Goal: Task Accomplishment & Management: Use online tool/utility

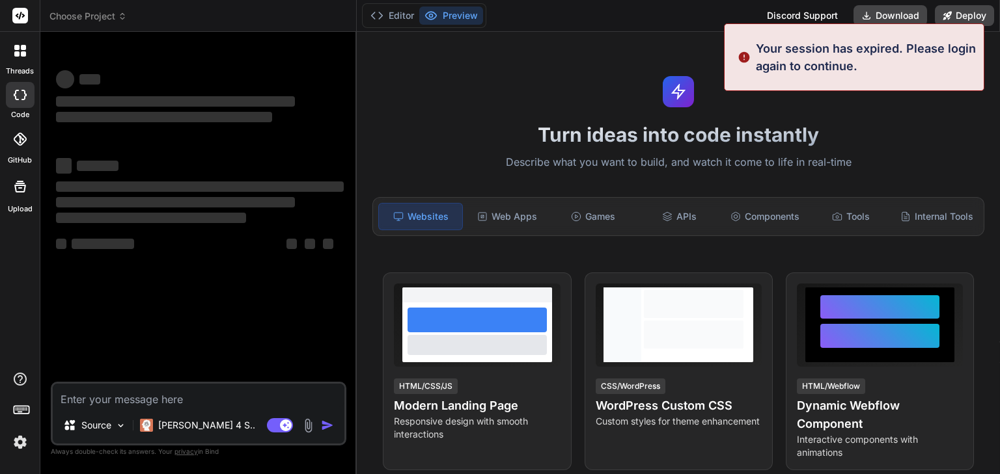
click at [890, 43] on p "Your session has expired. Please login again to continue." at bounding box center [866, 57] width 220 height 35
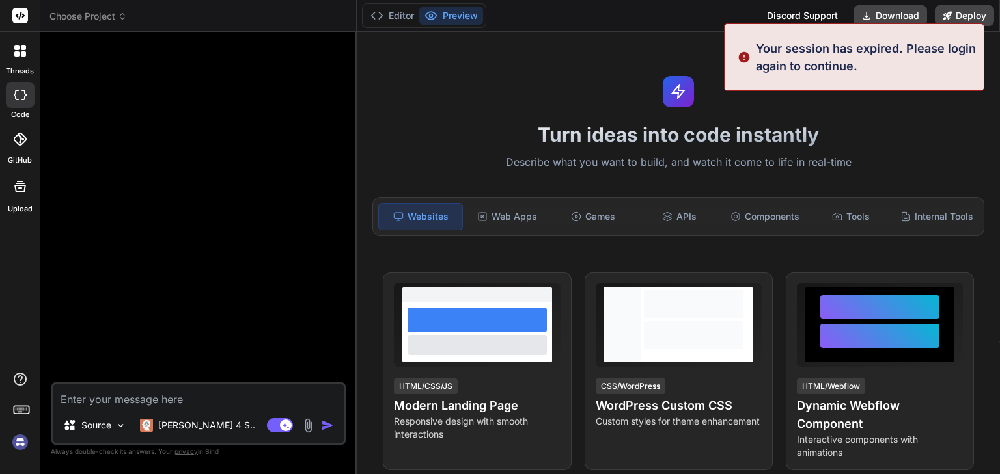
click at [898, 70] on p "Your session has expired. Please login again to continue." at bounding box center [866, 57] width 220 height 35
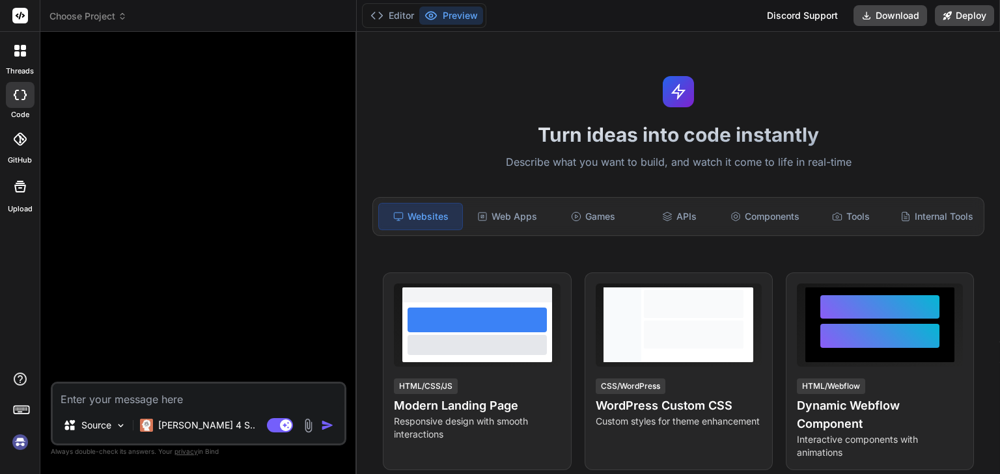
click at [148, 144] on div at bounding box center [199, 212] width 293 height 340
click at [163, 397] on textarea at bounding box center [199, 395] width 292 height 23
click at [800, 16] on div "Discord Support" at bounding box center [802, 15] width 87 height 21
click at [271, 355] on div at bounding box center [199, 212] width 293 height 340
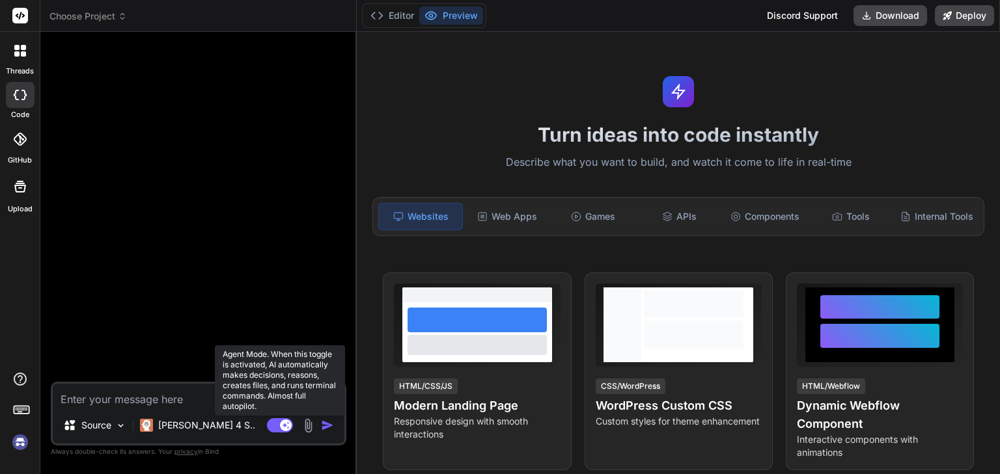
click at [269, 425] on rect at bounding box center [280, 425] width 26 height 14
type textarea "x"
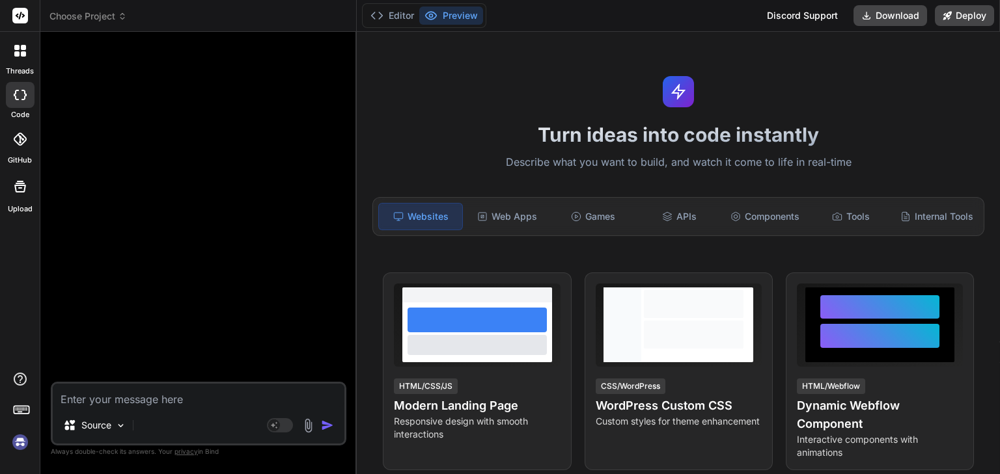
click at [794, 20] on div "Discord Support" at bounding box center [802, 15] width 87 height 21
click at [15, 61] on div at bounding box center [20, 50] width 27 height 27
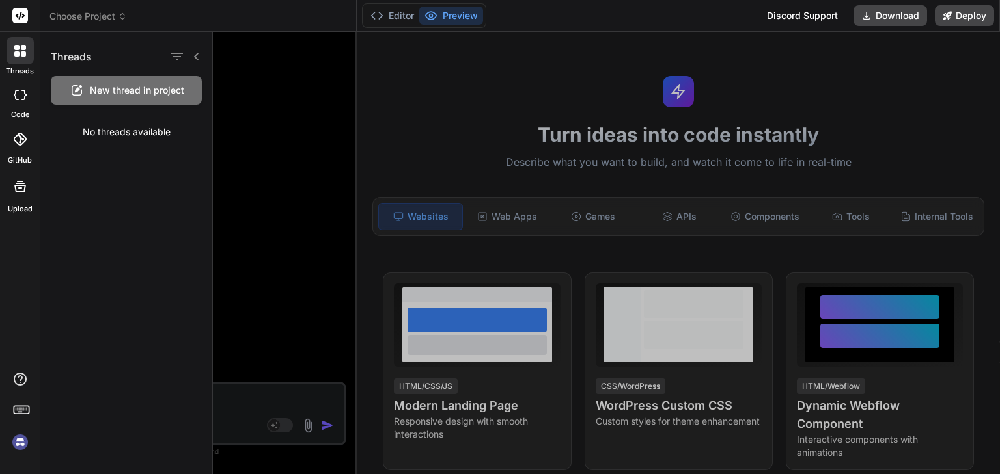
click at [286, 146] on div at bounding box center [606, 253] width 787 height 443
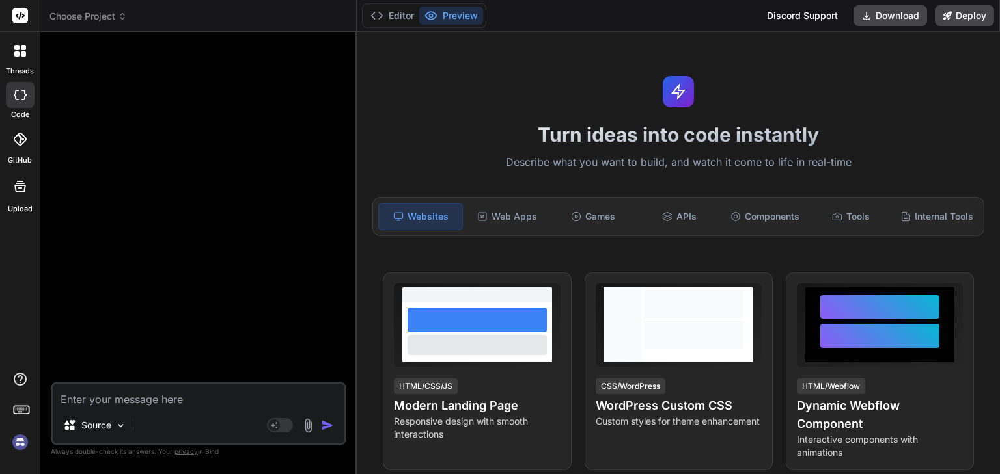
click at [20, 14] on rect at bounding box center [20, 16] width 16 height 16
click at [86, 16] on span "Choose Project" at bounding box center [87, 16] width 77 height 13
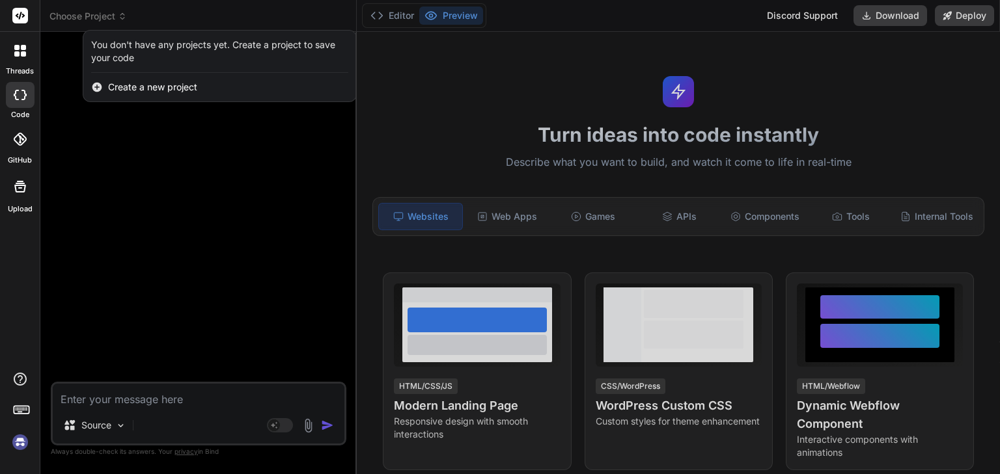
click at [146, 89] on span "Create a new project" at bounding box center [152, 87] width 89 height 13
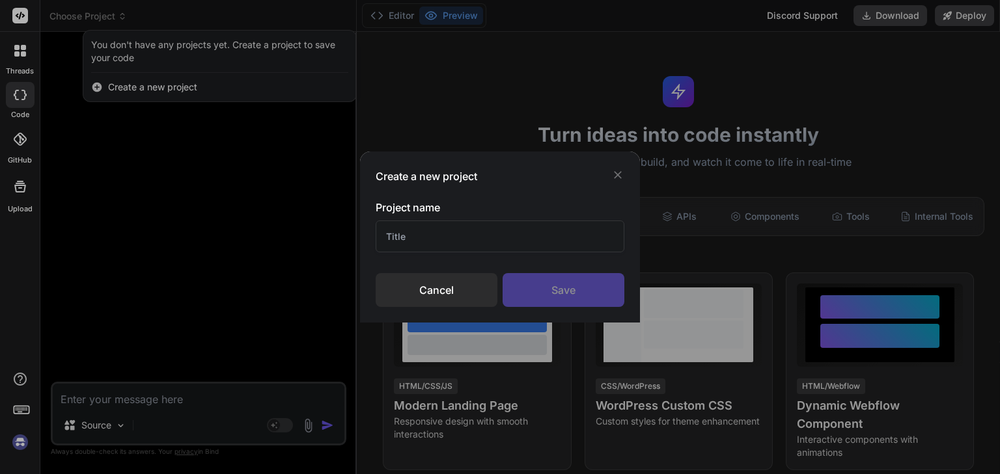
click at [426, 240] on input "text" at bounding box center [499, 237] width 249 height 32
type input "A"
type input "Fitpair Admin"
click at [564, 287] on div "Save" at bounding box center [563, 290] width 122 height 34
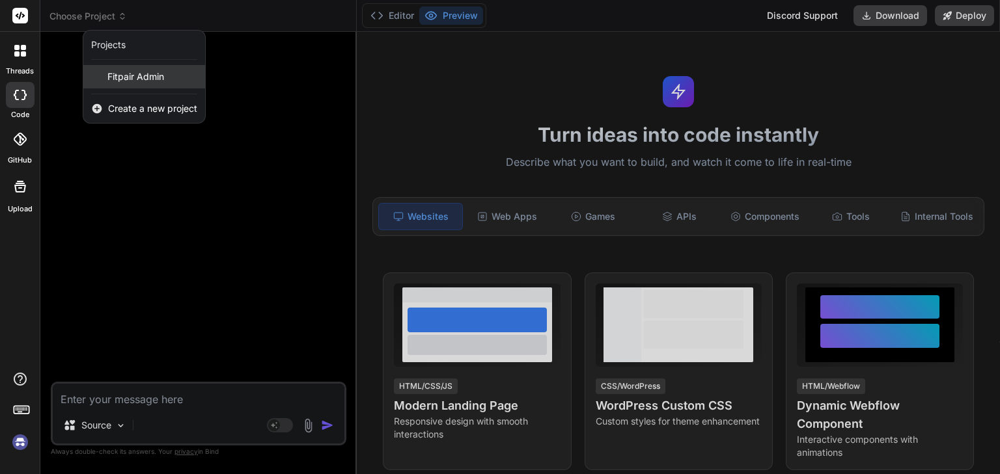
click at [140, 74] on span "Fitpair Admin" at bounding box center [135, 76] width 57 height 13
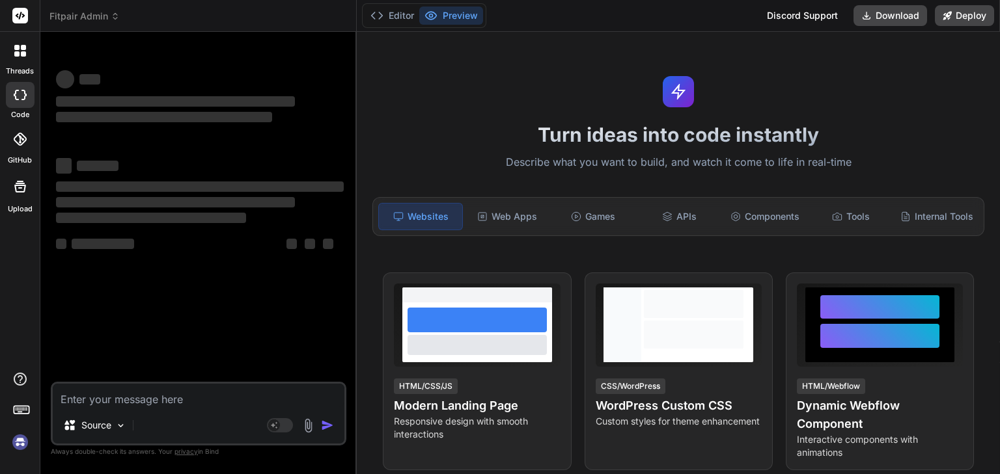
scroll to position [49, 0]
type textarea "x"
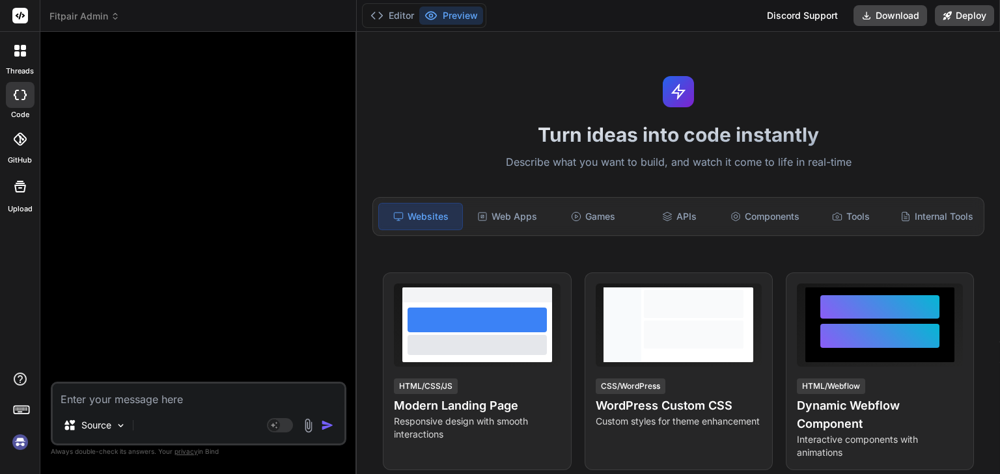
click at [21, 140] on icon at bounding box center [19, 139] width 13 height 13
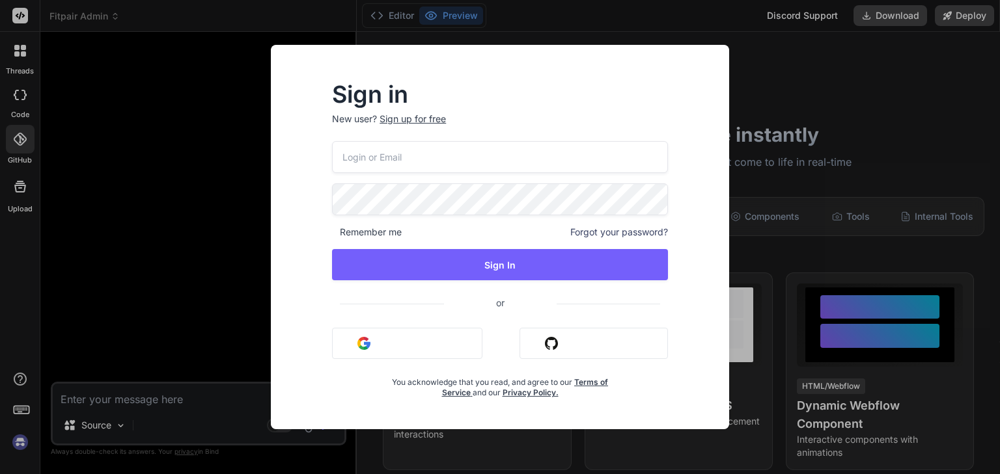
type input "basedbyte.com@gmail.com"
click at [579, 345] on button "Sign in with Github" at bounding box center [593, 343] width 148 height 31
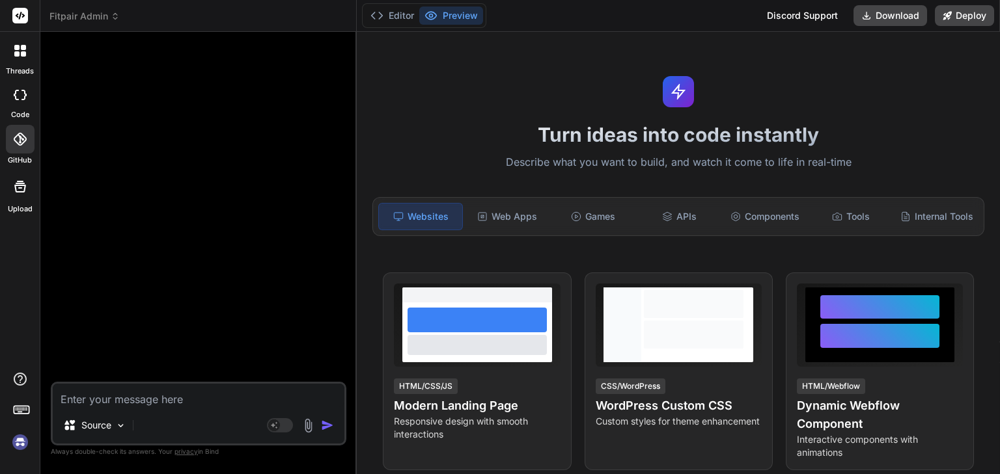
click at [18, 142] on icon at bounding box center [19, 139] width 13 height 13
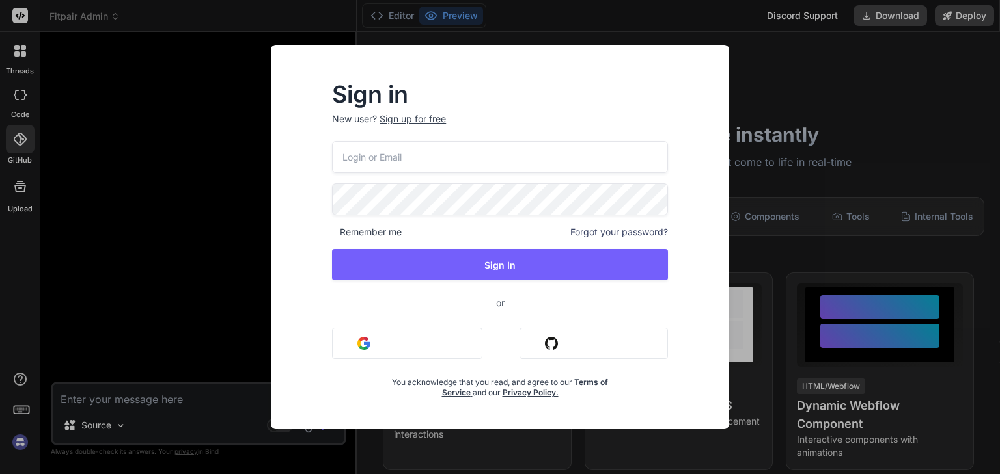
type input "basedbyte.com@gmail.com"
click at [572, 352] on button "Sign in with Github" at bounding box center [593, 343] width 148 height 31
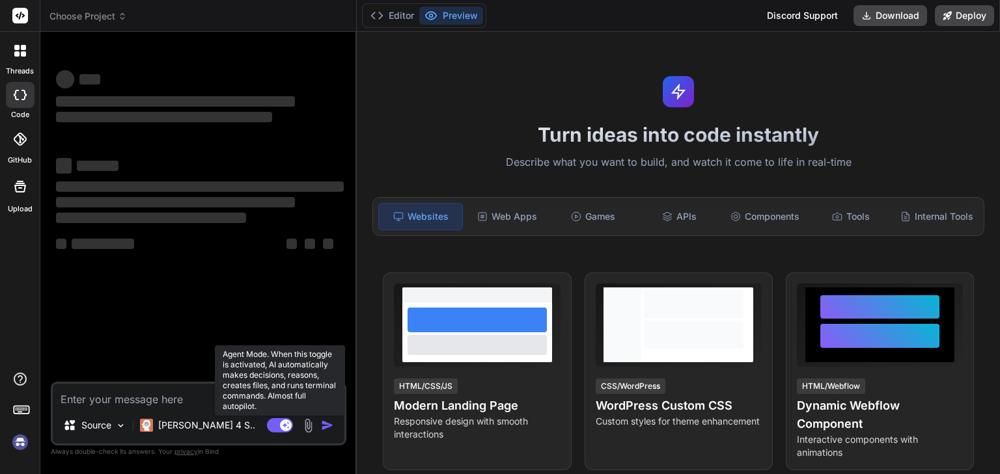
click at [275, 431] on rect at bounding box center [280, 425] width 26 height 14
type textarea "x"
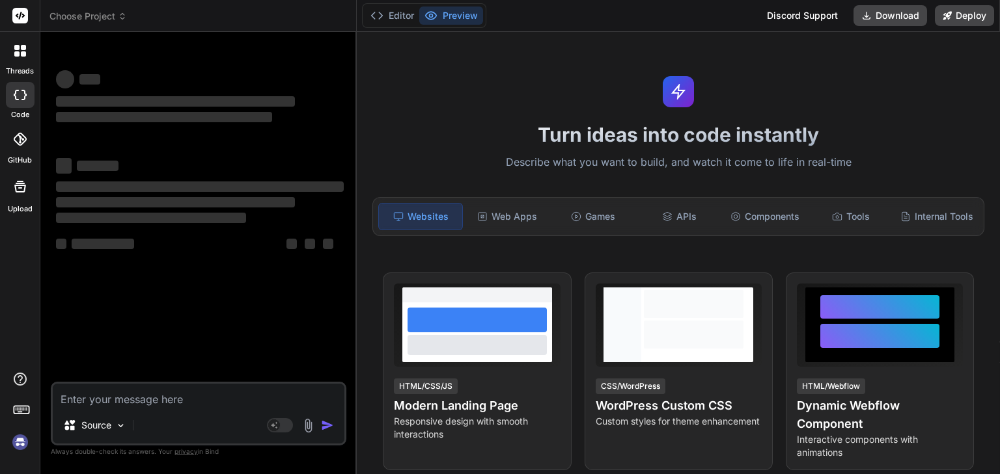
click at [18, 146] on div at bounding box center [20, 139] width 29 height 29
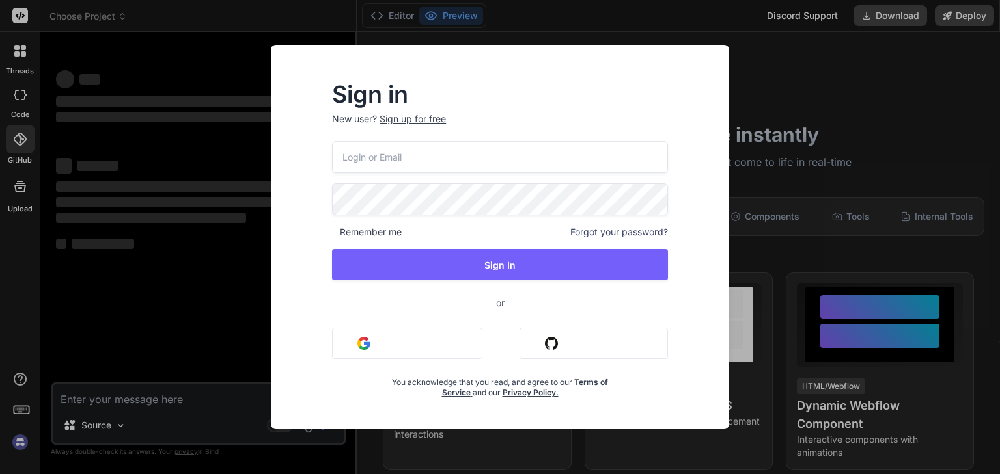
type input "[DOMAIN_NAME][EMAIL_ADDRESS][DOMAIN_NAME]"
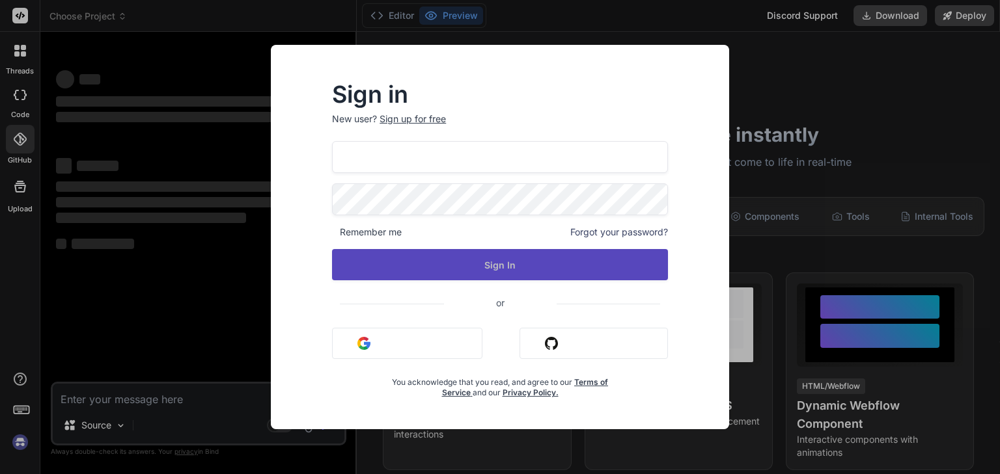
click at [491, 262] on button "Sign In" at bounding box center [500, 264] width 336 height 31
click at [499, 269] on button "Sign In" at bounding box center [500, 264] width 336 height 31
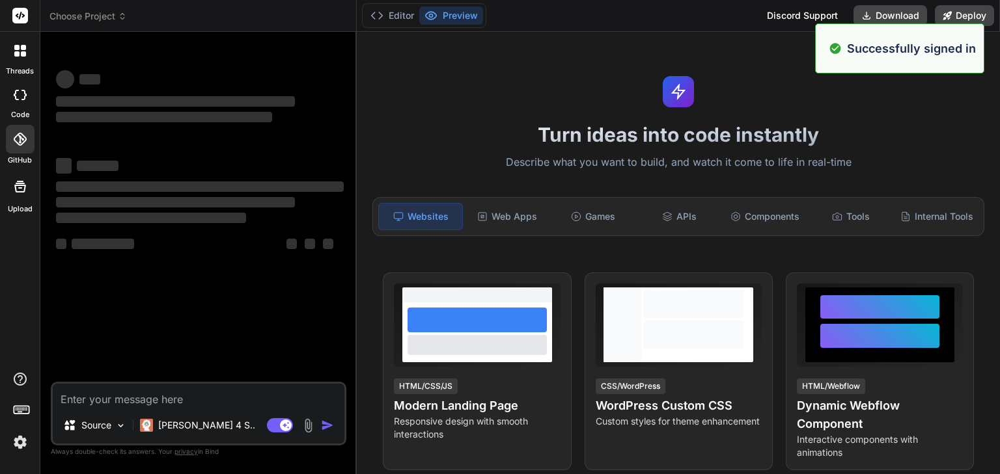
type textarea "x"
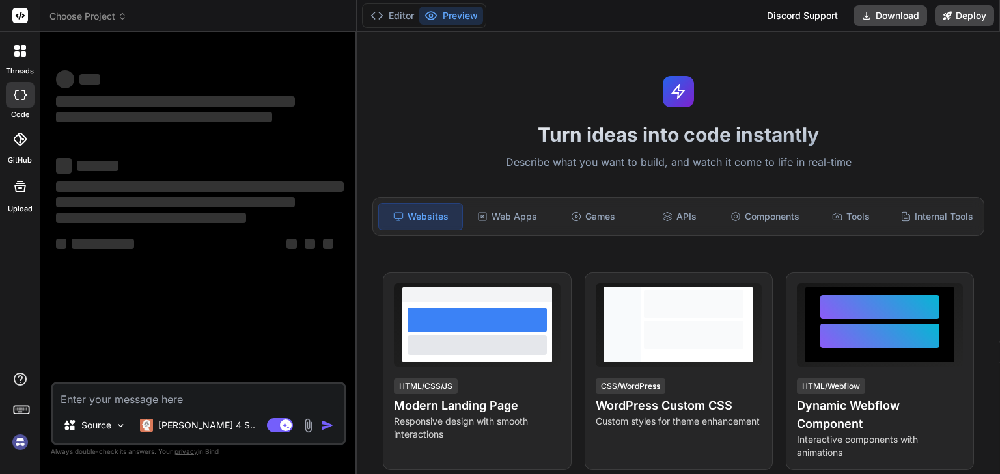
type textarea "x"
click at [21, 140] on icon at bounding box center [19, 139] width 13 height 13
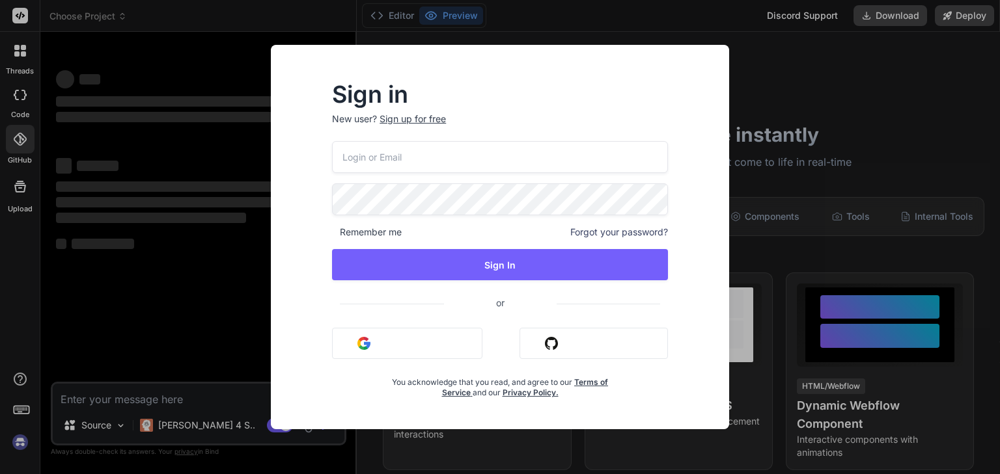
type input "basedbyte.com@gmail.com"
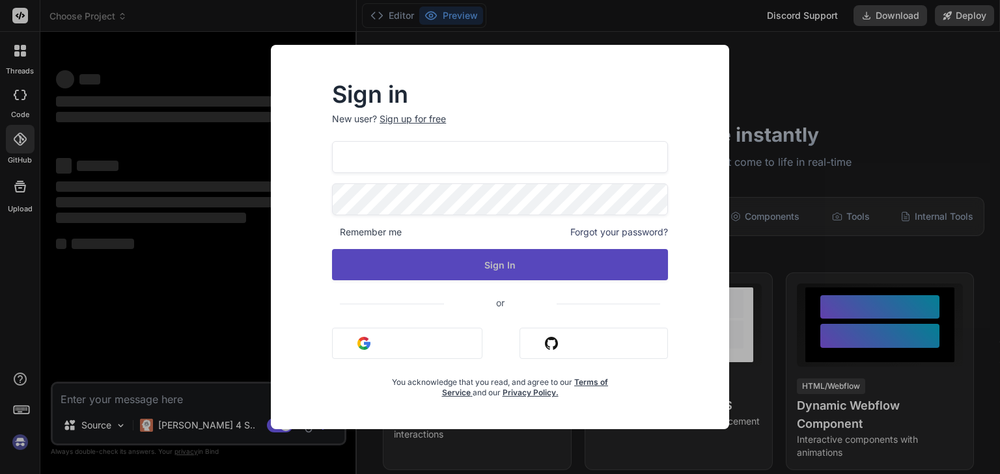
click at [500, 270] on button "Sign In" at bounding box center [500, 264] width 336 height 31
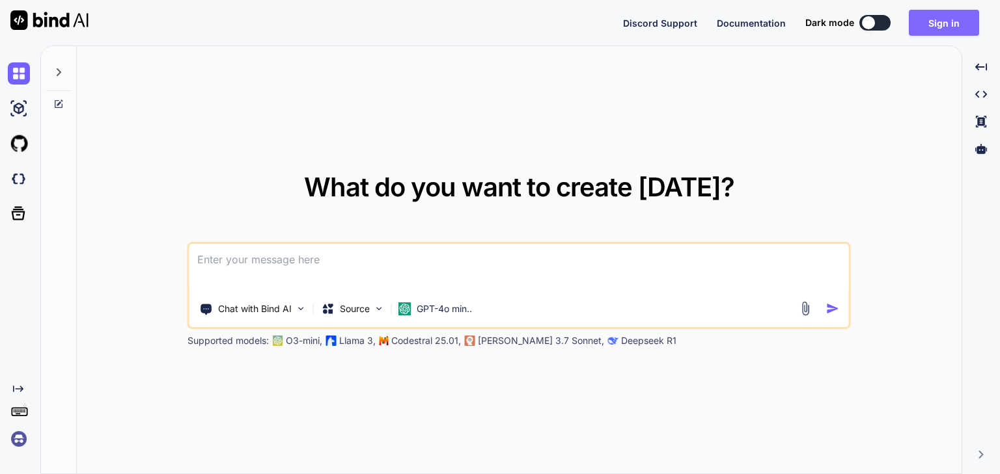
click at [957, 14] on button "Sign in" at bounding box center [943, 23] width 70 height 26
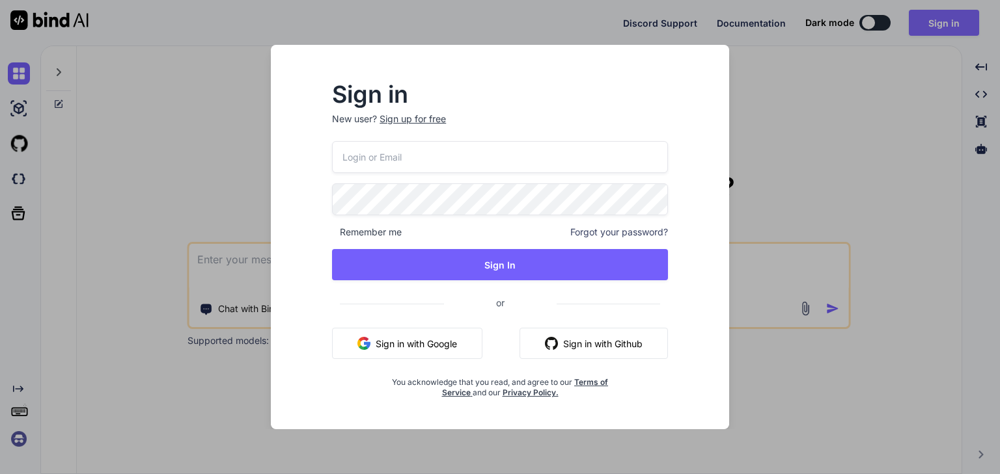
type input "[DOMAIN_NAME][EMAIL_ADDRESS][DOMAIN_NAME]"
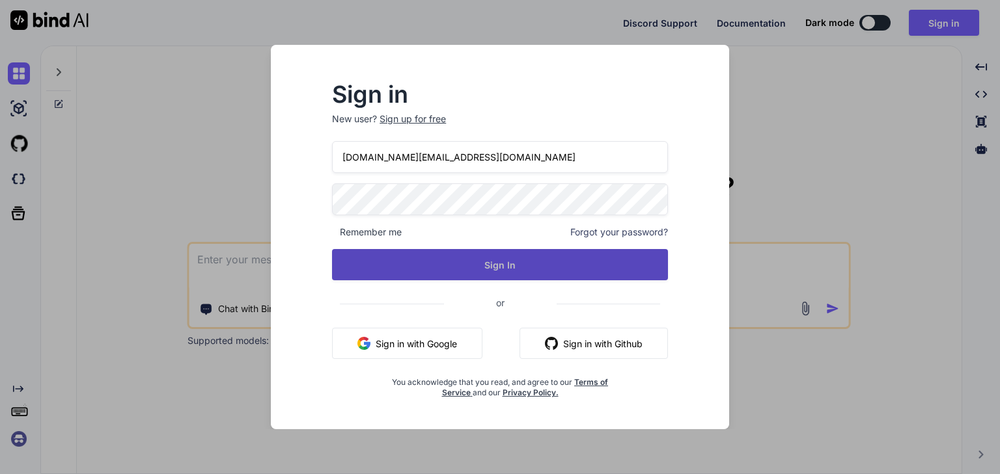
click at [498, 263] on button "Sign In" at bounding box center [500, 264] width 336 height 31
click at [531, 266] on button "Sign In" at bounding box center [500, 264] width 336 height 31
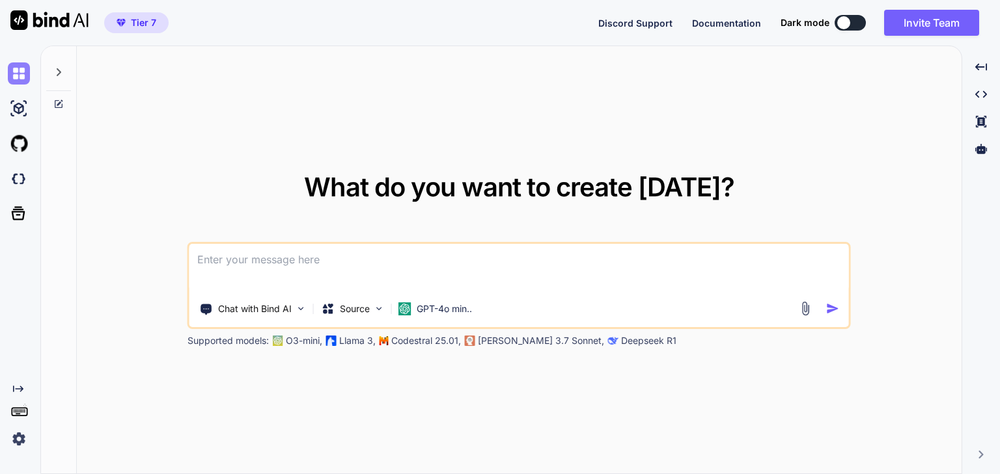
type textarea "x"
click at [23, 149] on img at bounding box center [19, 144] width 22 height 22
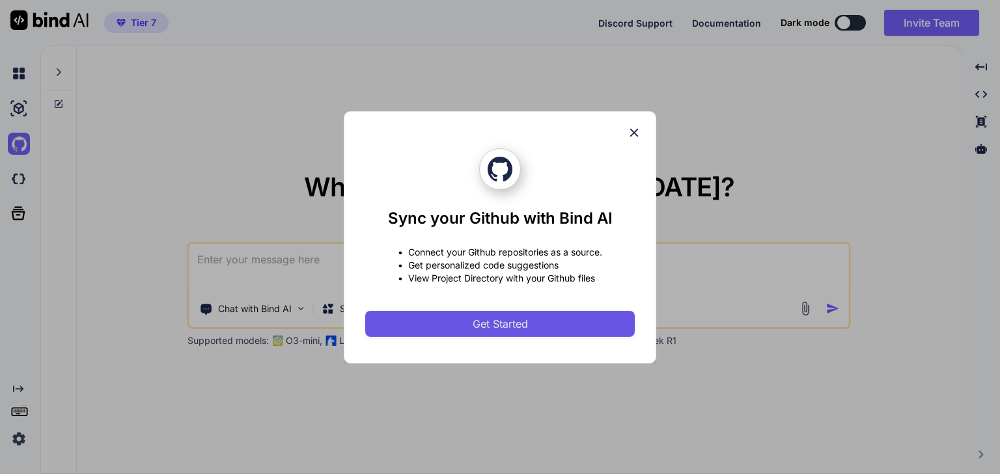
click at [506, 329] on span "Get Started" at bounding box center [499, 324] width 55 height 16
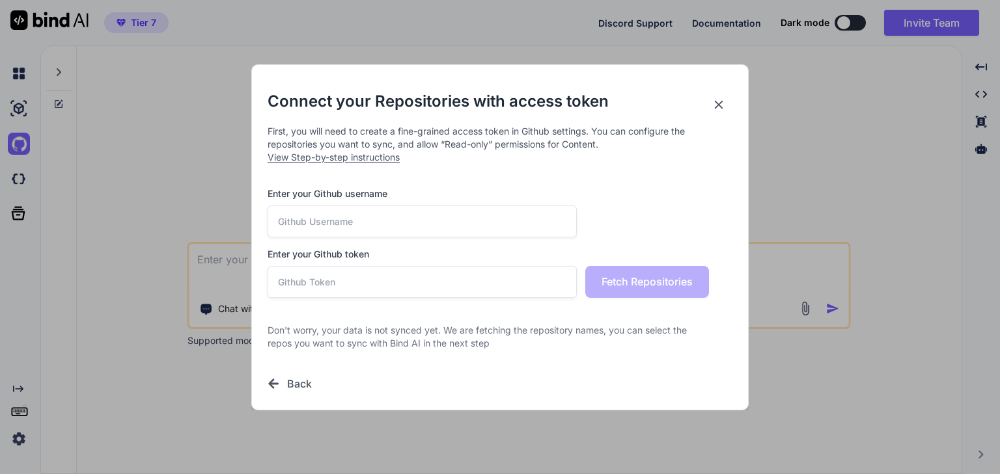
click at [366, 220] on input "text" at bounding box center [421, 222] width 309 height 32
type input "paktech786"
click at [307, 288] on input "text" at bounding box center [421, 282] width 309 height 32
paste input "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"
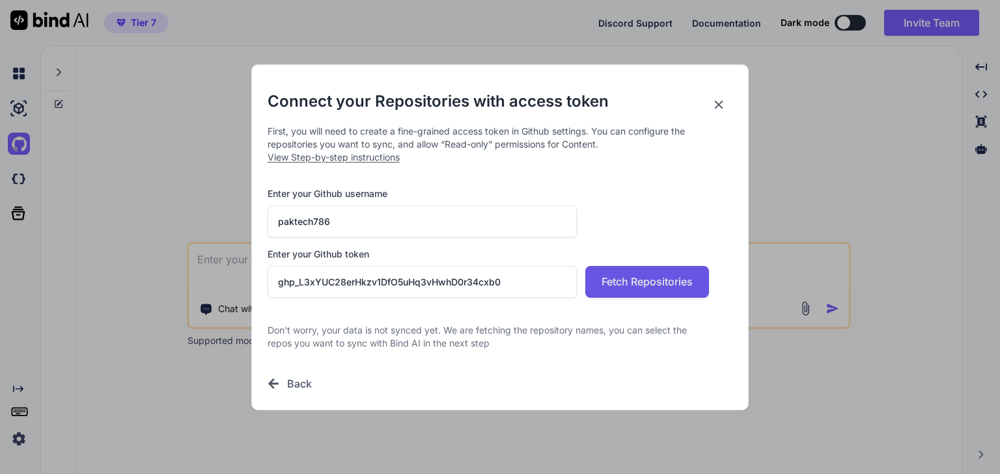
type input "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"
click at [627, 293] on button "Fetch Repositories" at bounding box center [647, 282] width 124 height 32
click at [635, 284] on span "Fetch Repositories" at bounding box center [646, 282] width 91 height 16
click at [299, 223] on input "paktech786" at bounding box center [421, 222] width 309 height 32
type input "pakTech786"
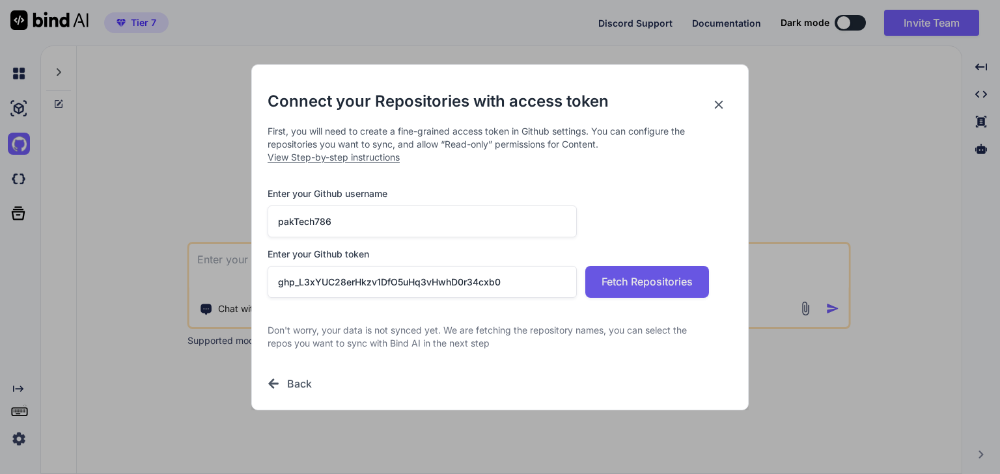
click at [634, 285] on span "Fetch Repositories" at bounding box center [646, 282] width 91 height 16
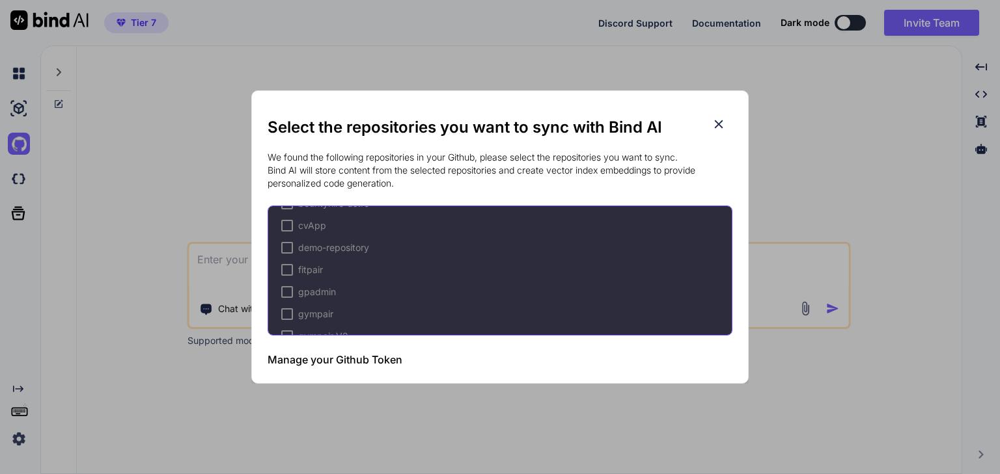
scroll to position [382, 0]
click at [288, 282] on div at bounding box center [287, 285] width 12 height 12
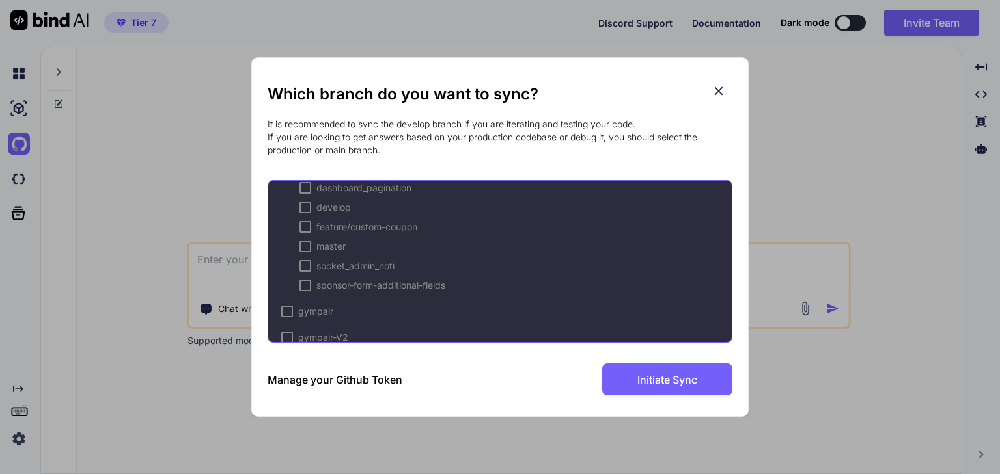
scroll to position [713, 0]
click at [304, 243] on div at bounding box center [305, 241] width 12 height 12
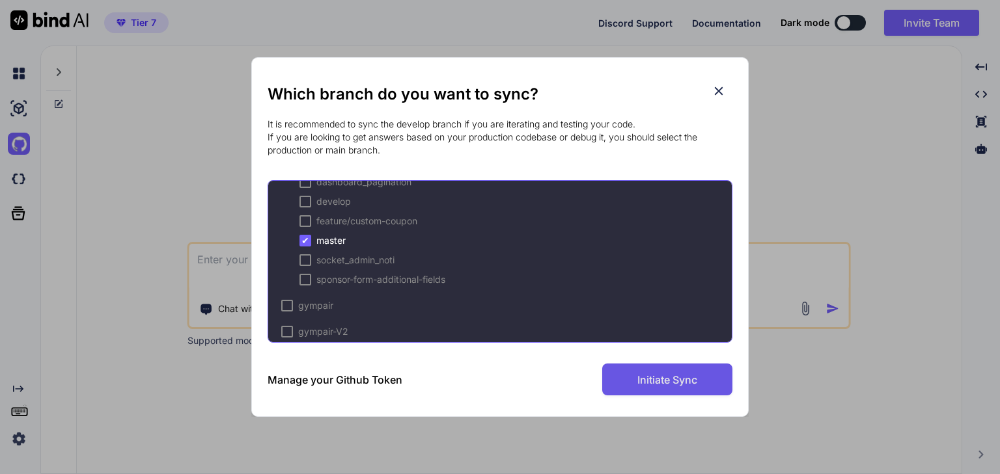
click at [647, 374] on span "Initiate Sync" at bounding box center [667, 380] width 60 height 16
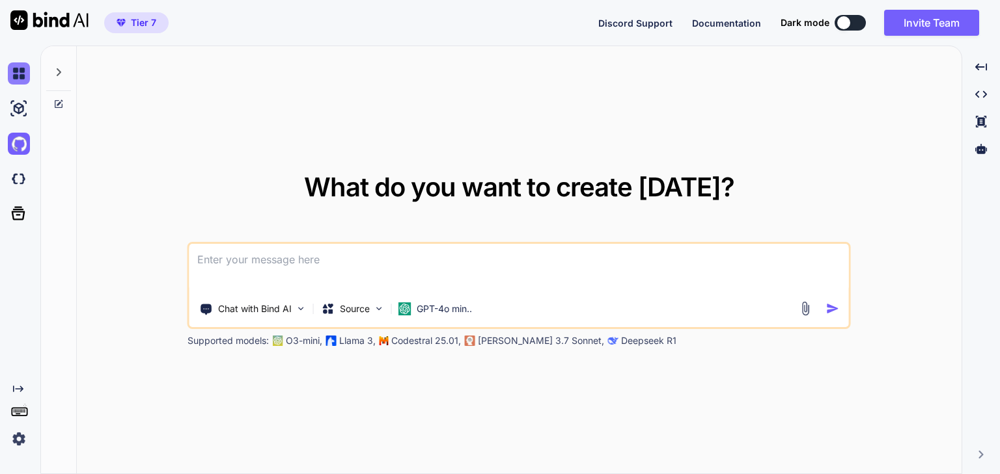
click at [19, 72] on img at bounding box center [19, 73] width 22 height 22
click at [21, 182] on img at bounding box center [19, 179] width 22 height 22
click at [23, 135] on img at bounding box center [19, 144] width 22 height 22
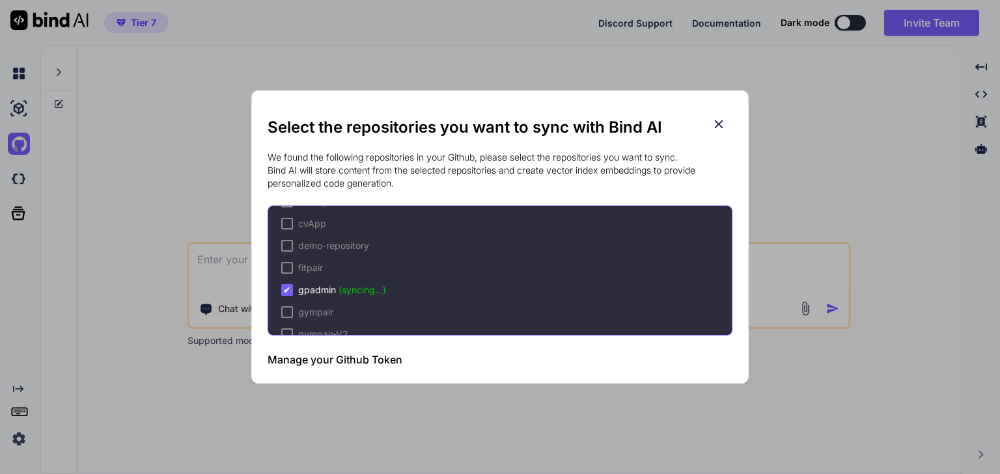
scroll to position [390, 0]
click at [372, 278] on span "(syncing...)" at bounding box center [362, 276] width 48 height 11
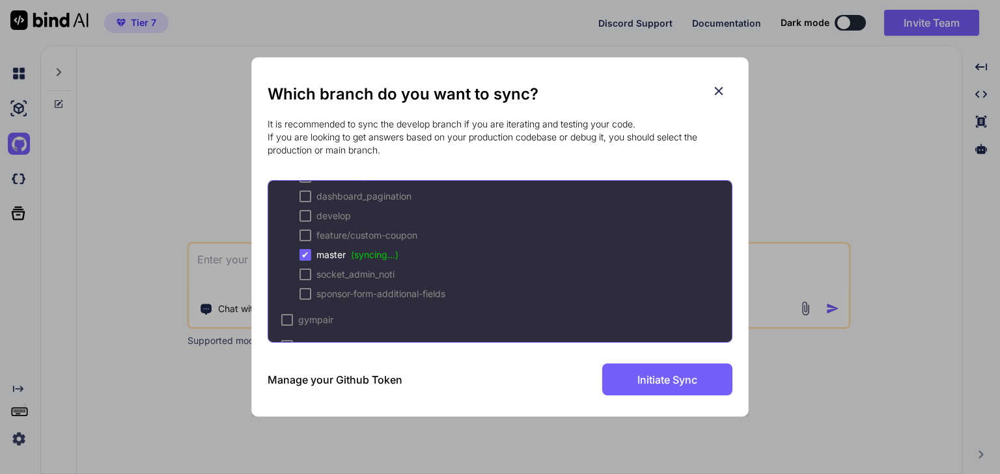
scroll to position [711, 0]
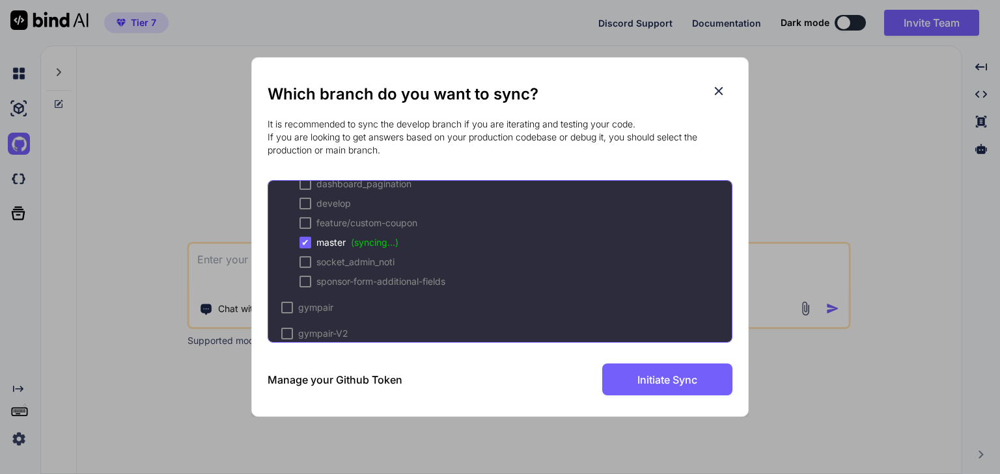
click at [713, 90] on icon at bounding box center [718, 91] width 14 height 14
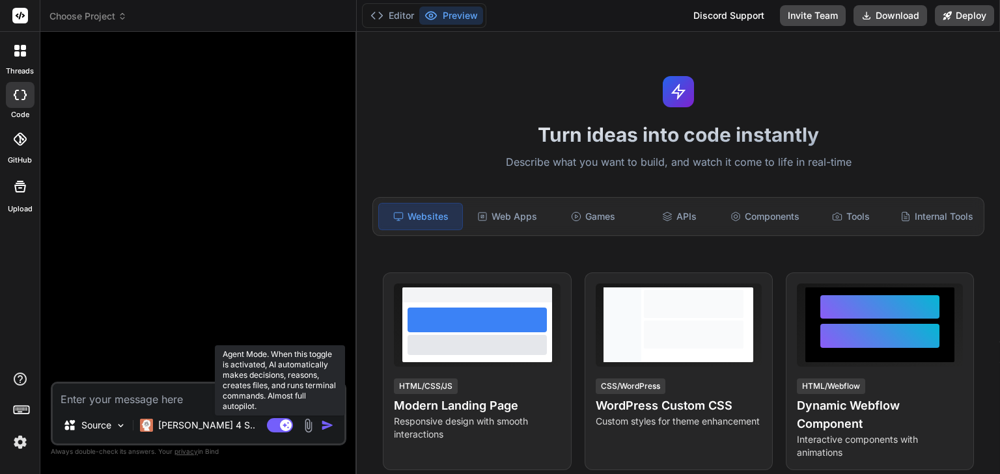
click at [272, 428] on rect at bounding box center [280, 425] width 26 height 14
type textarea "x"
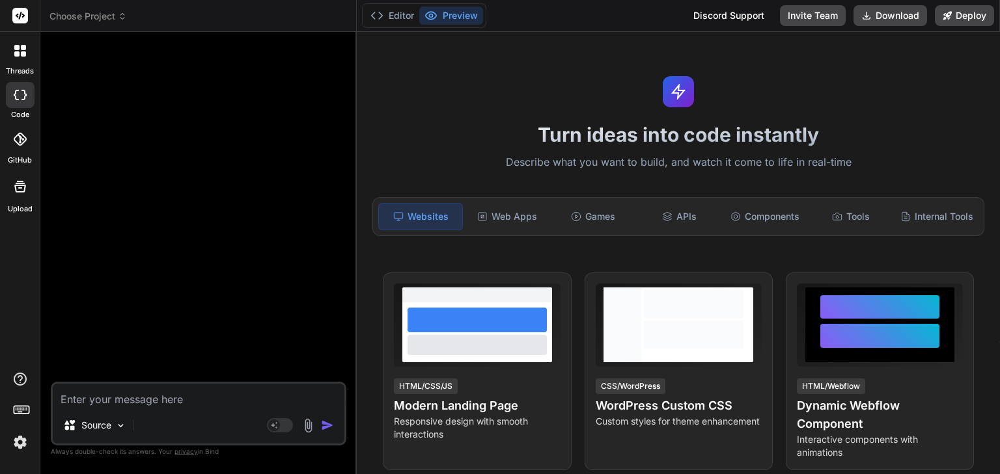
click at [18, 136] on icon at bounding box center [20, 139] width 13 height 13
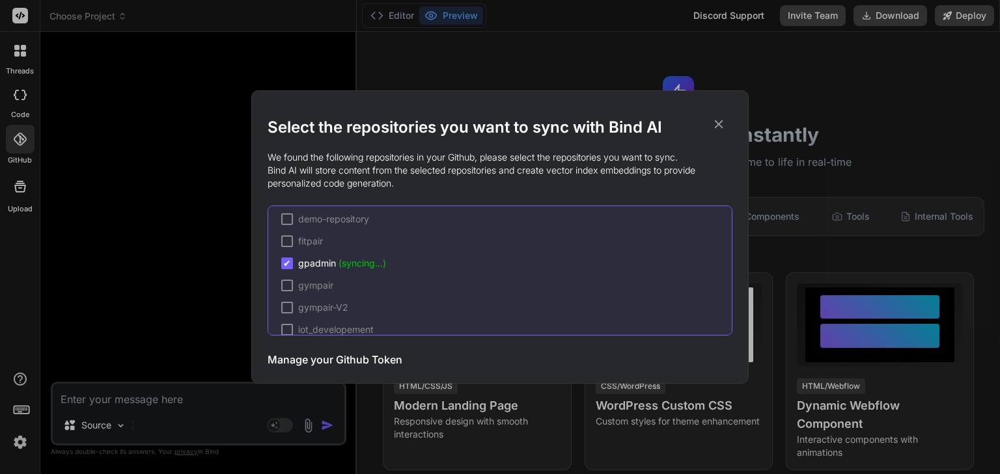
scroll to position [410, 0]
click at [201, 249] on div "Select the repositories you want to sync with Bind AI We found the following re…" at bounding box center [500, 237] width 1000 height 474
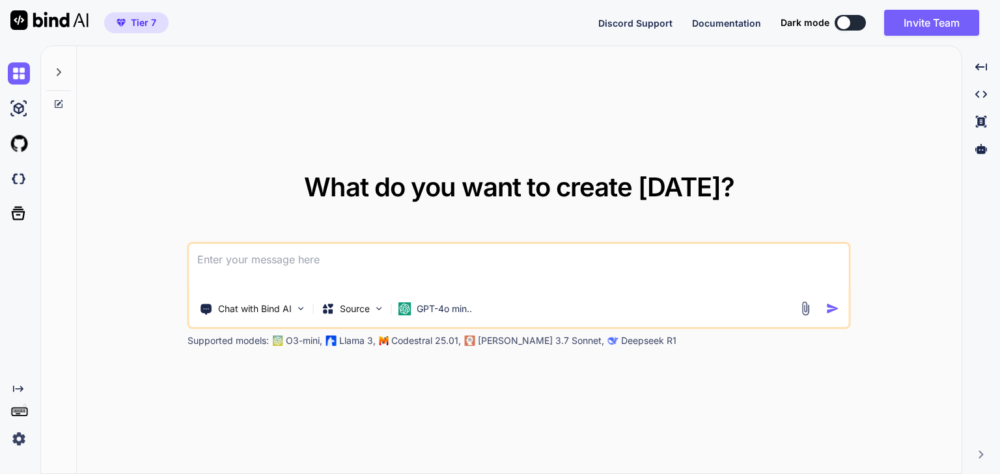
type textarea "x"
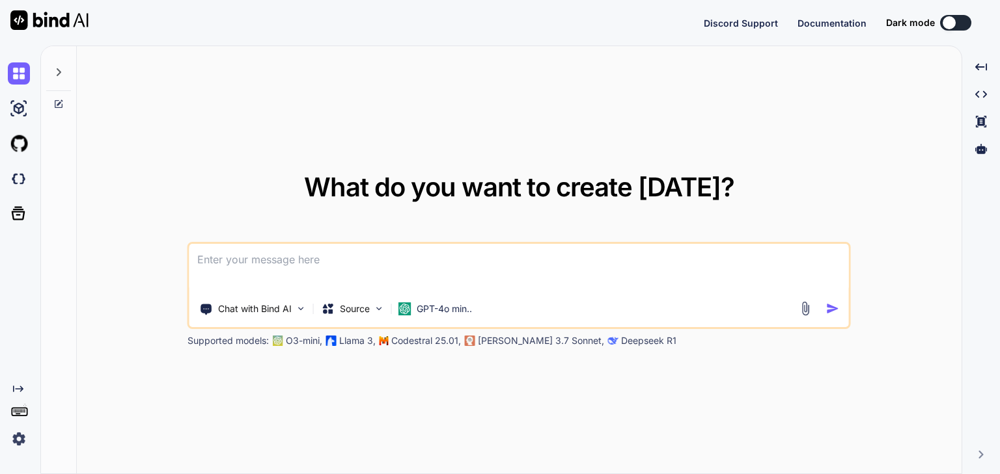
click at [292, 259] on textarea at bounding box center [518, 268] width 659 height 48
type textarea "x"
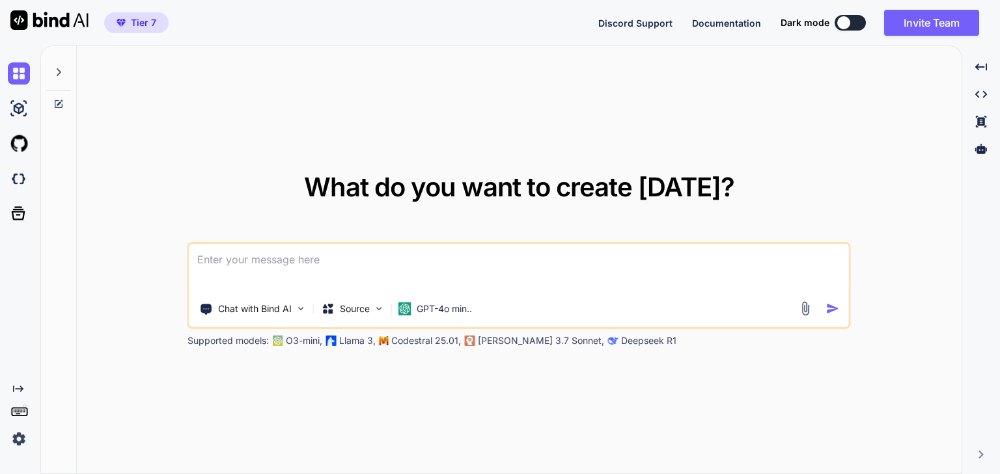
type textarea "d"
type textarea "x"
type textarea "do"
type textarea "x"
type textarea "do"
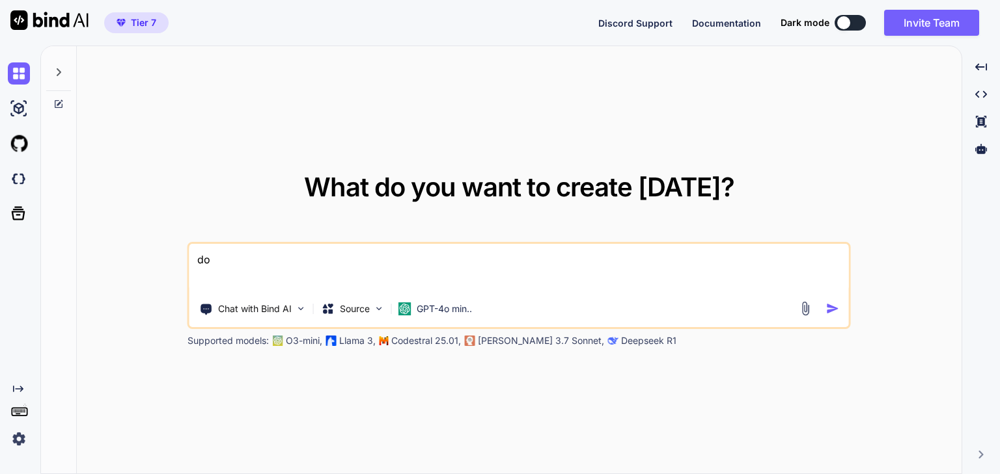
type textarea "x"
type textarea "do"
type textarea "x"
type textarea "d"
type textarea "x"
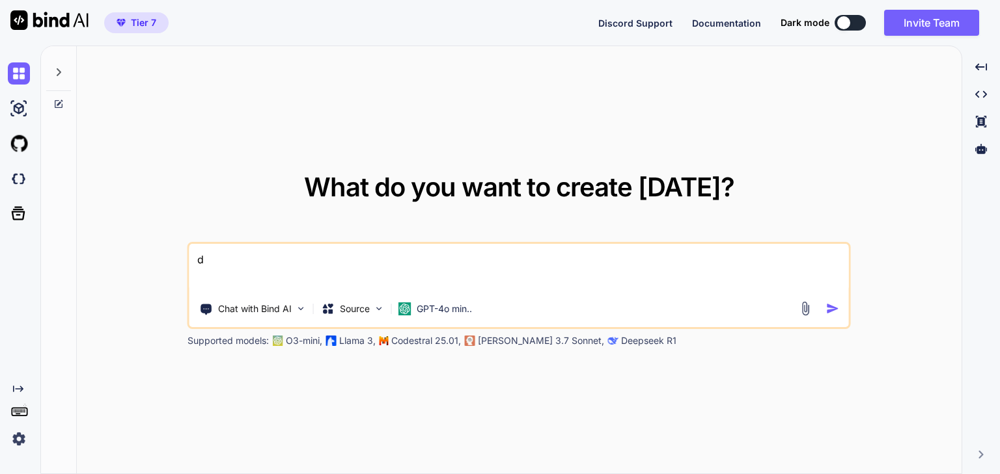
type textarea "di"
type textarea "x"
type textarea "did"
type textarea "x"
type textarea "did"
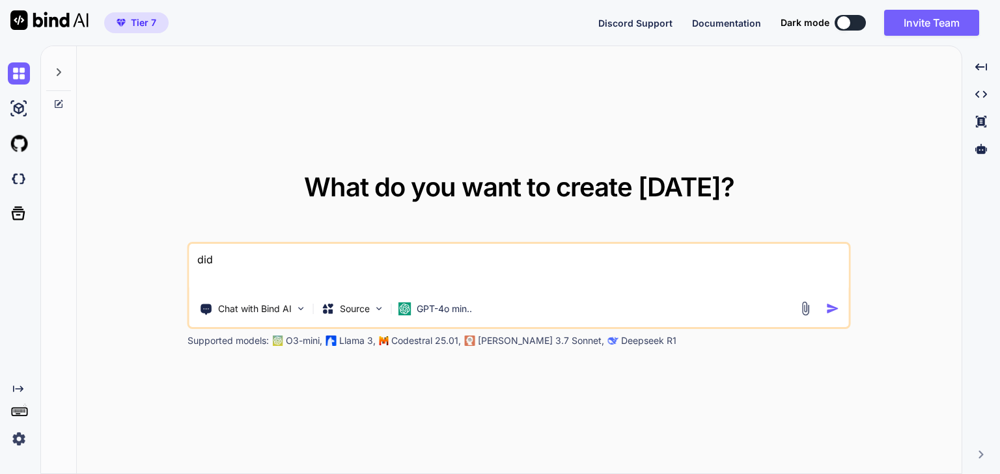
type textarea "x"
type textarea "did y"
type textarea "x"
type textarea "did yo"
type textarea "x"
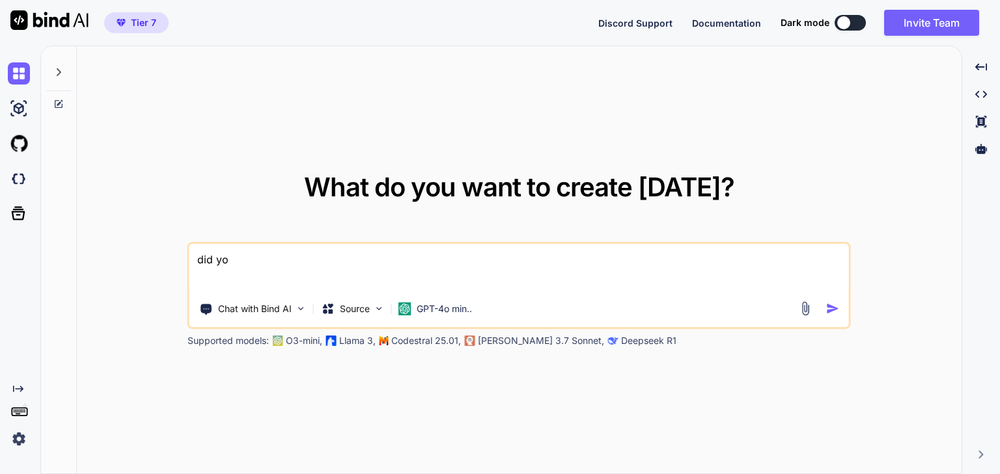
type textarea "did you"
type textarea "x"
type textarea "did you"
type textarea "x"
type textarea "did you c"
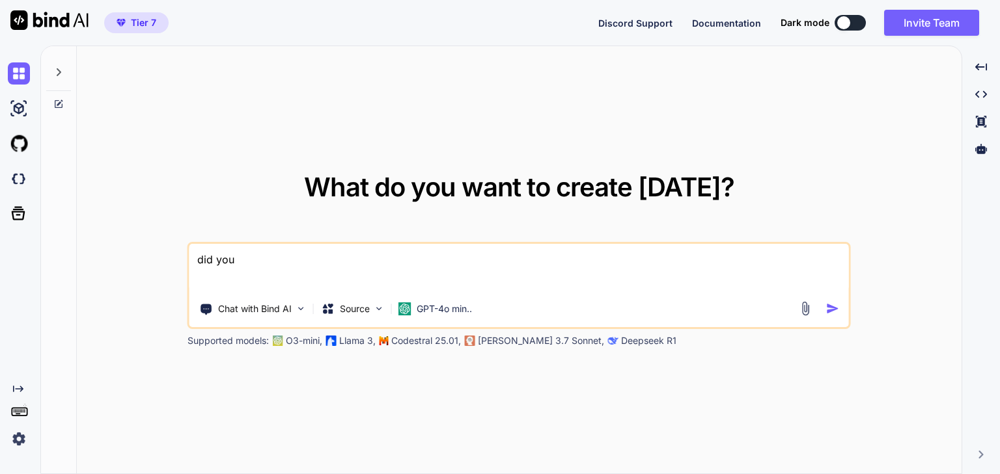
type textarea "x"
type textarea "did you ch"
type textarea "x"
type textarea "did you che"
type textarea "x"
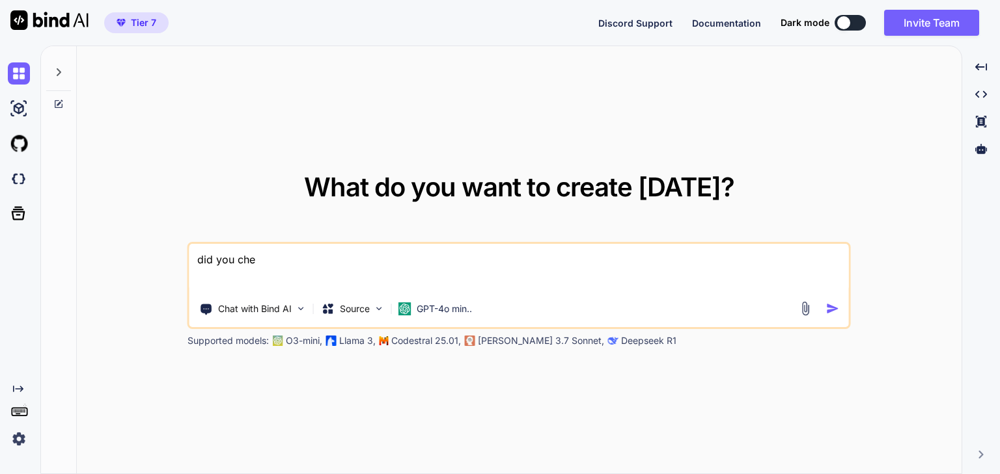
type textarea "did you chec"
type textarea "x"
type textarea "did you check"
type textarea "x"
type textarea "did you check"
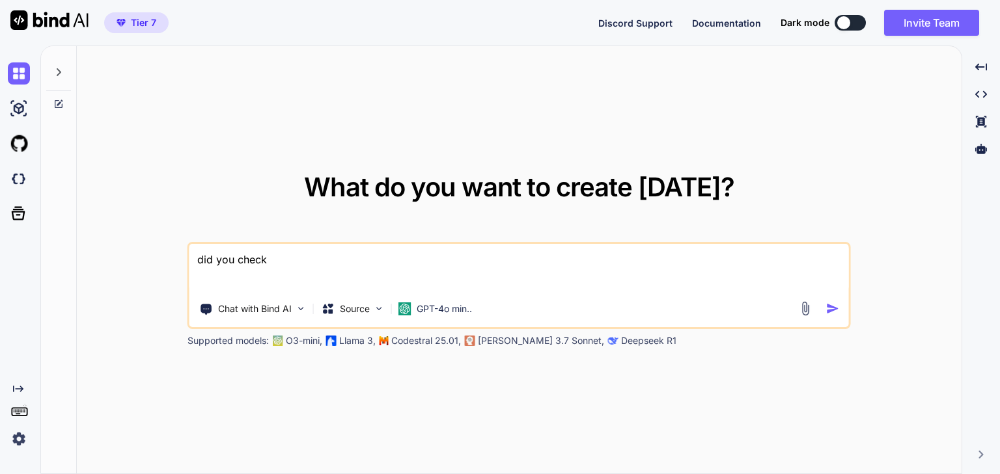
type textarea "x"
type textarea "did you check m"
type textarea "x"
type textarea "did you check my"
type textarea "x"
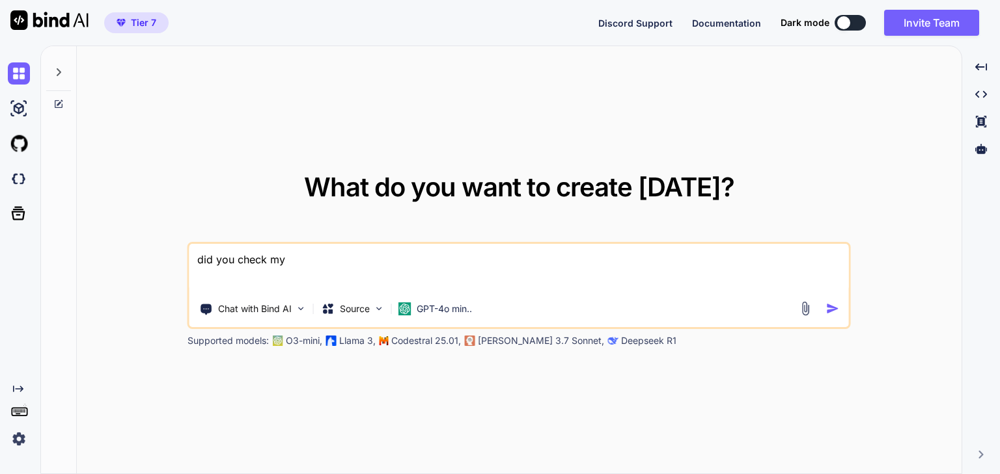
type textarea "did you check my"
type textarea "x"
type textarea "did you check my r"
type textarea "x"
type textarea "did you check my re"
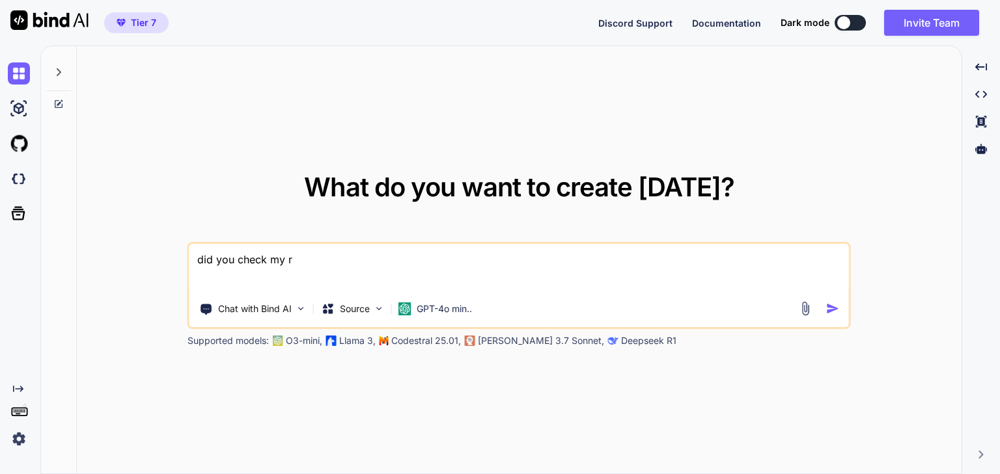
type textarea "x"
type textarea "did you check my rep"
type textarea "x"
type textarea "did you check my repo"
type textarea "x"
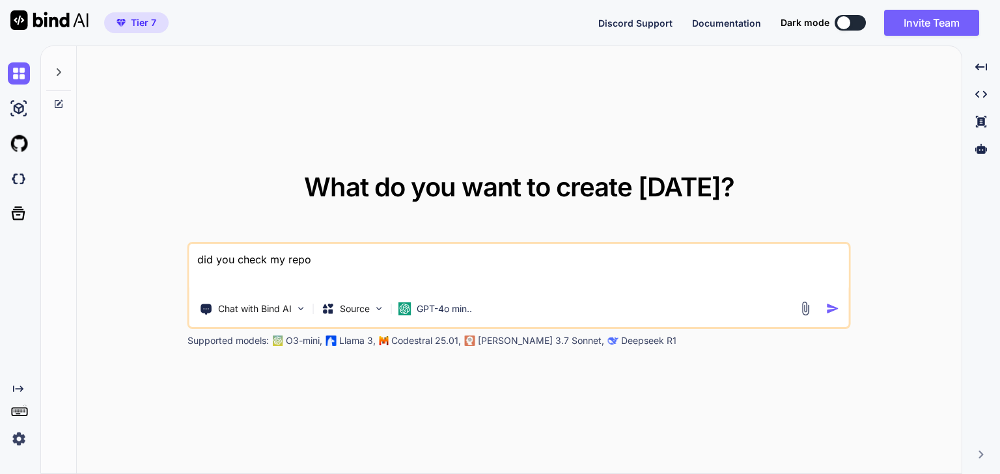
type textarea "did you check my repo."
type textarea "x"
type textarea "did you check my repo.i"
type textarea "x"
type textarea "did you check my repo.it"
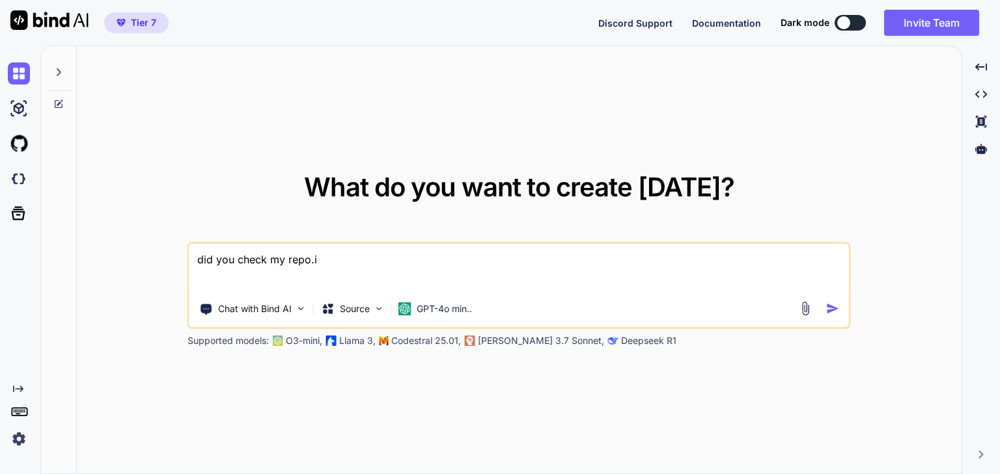
type textarea "x"
type textarea "did you check my repo.its"
type textarea "x"
type textarea "did you check my repo.its"
type textarea "x"
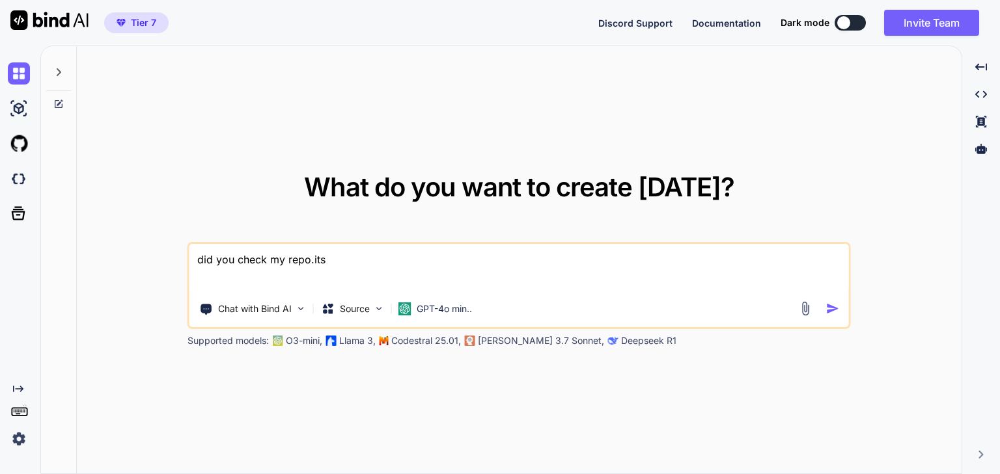
type textarea "did you check my repo.its i"
type textarea "x"
type textarea "did you check my repo.its in"
type textarea "x"
type textarea "did you check my repo.its in"
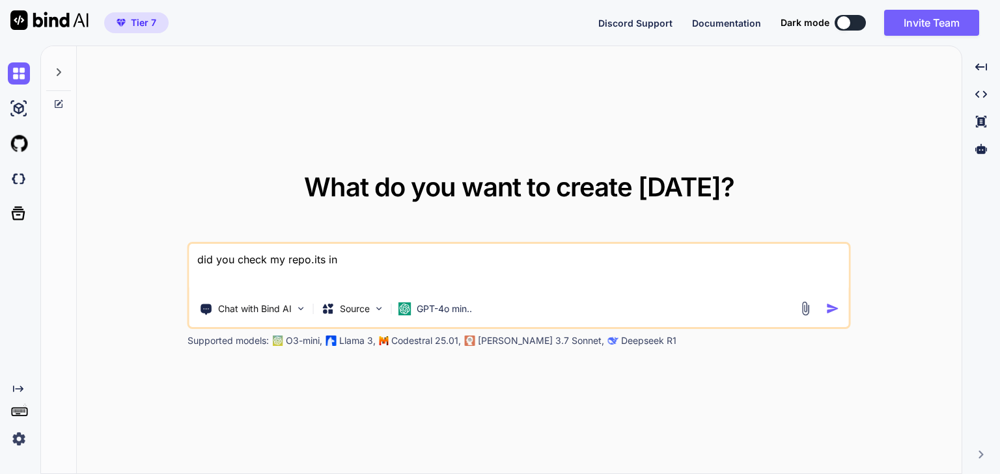
type textarea "x"
type textarea "did you check my repo.its in a"
type textarea "x"
type textarea "did you check my repo.its in an"
type textarea "x"
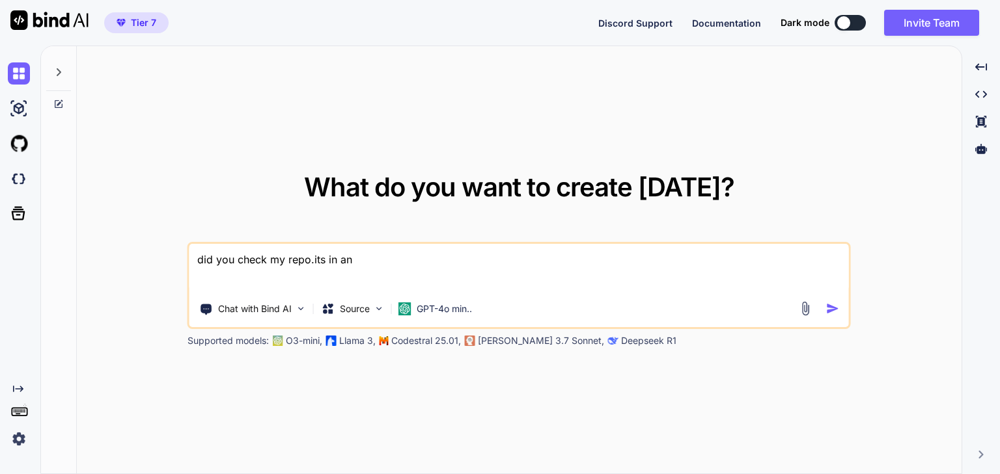
type textarea "did you check my repo.its in ang"
type textarea "x"
type textarea "did you check my repo.its in angu"
type textarea "x"
type textarea "did you check my repo.its in angul"
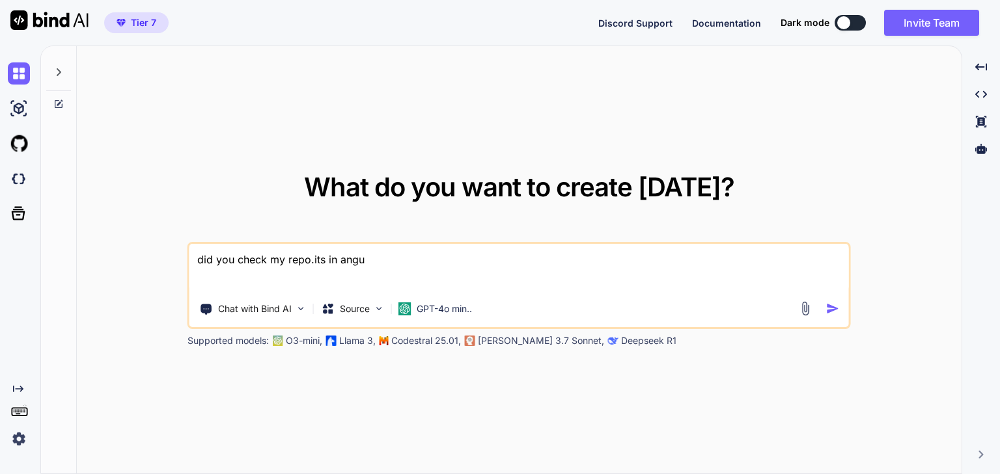
type textarea "x"
type textarea "did you check my repo.its in angula"
type textarea "x"
type textarea "did you check my repo.its in angular"
type textarea "x"
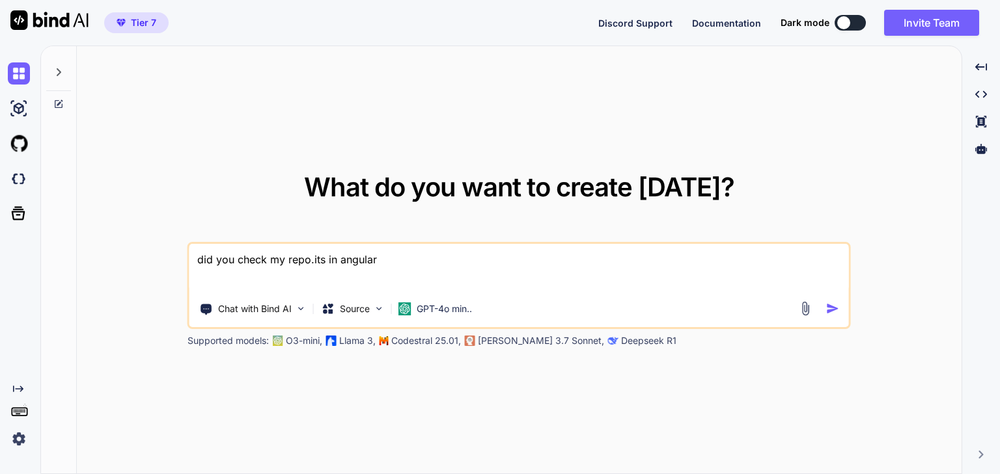
type textarea "did you check my repo.its in angular"
type textarea "x"
type textarea "did you check my repo.its in angular a"
type textarea "x"
type textarea "did you check my repo.its in angular an"
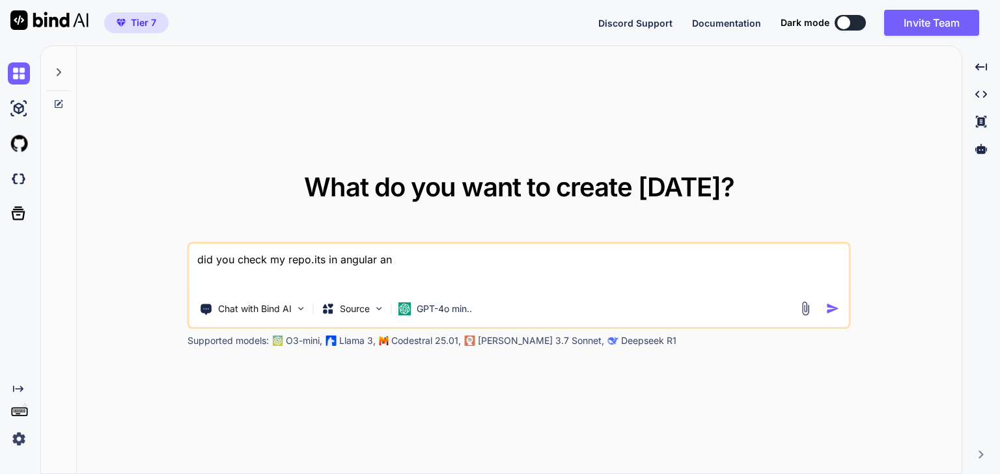
type textarea "x"
type textarea "did you check my repo.its in angular and"
type textarea "x"
type textarea "did you check my repo.its in angular and"
type textarea "x"
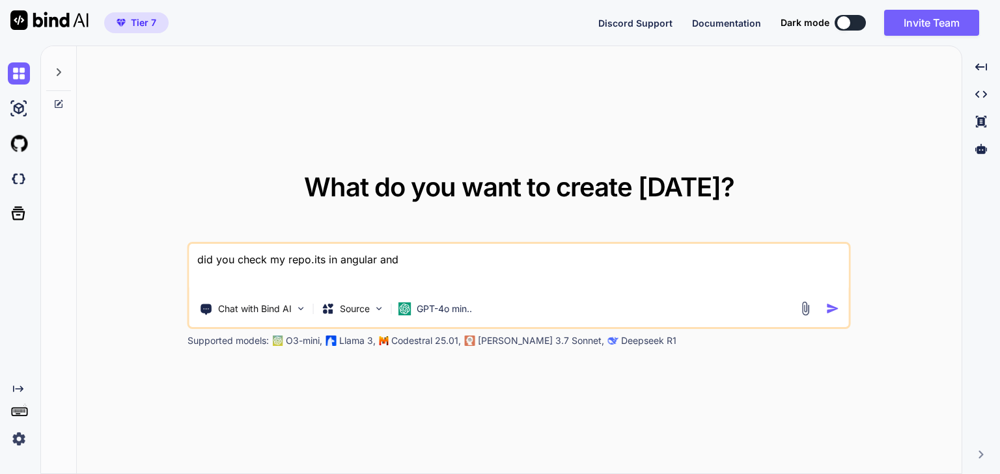
type textarea "did you check my repo.its in angular and i"
type textarea "x"
type textarea "did you check my repo.its in angular and it"
type textarea "x"
type textarea "did you check my repo.its in angular and its"
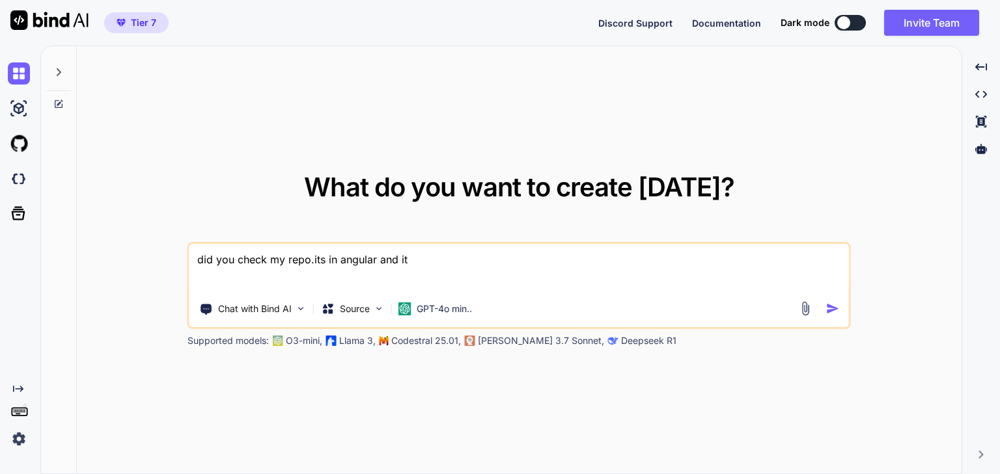
type textarea "x"
type textarea "did you check my repo.its in angular and its"
type textarea "x"
type textarea "did you check my repo.its in angular and its A"
type textarea "x"
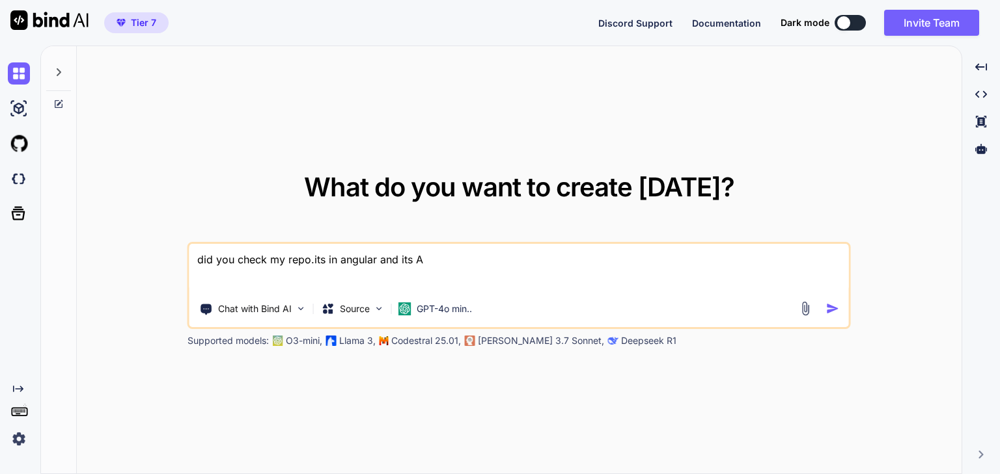
type textarea "did you check my repo.its in angular and its AP"
type textarea "x"
type textarea "did you check my repo.its in angular and its API"
type textarea "x"
type textarea "did you check my repo.its in angular and its API"
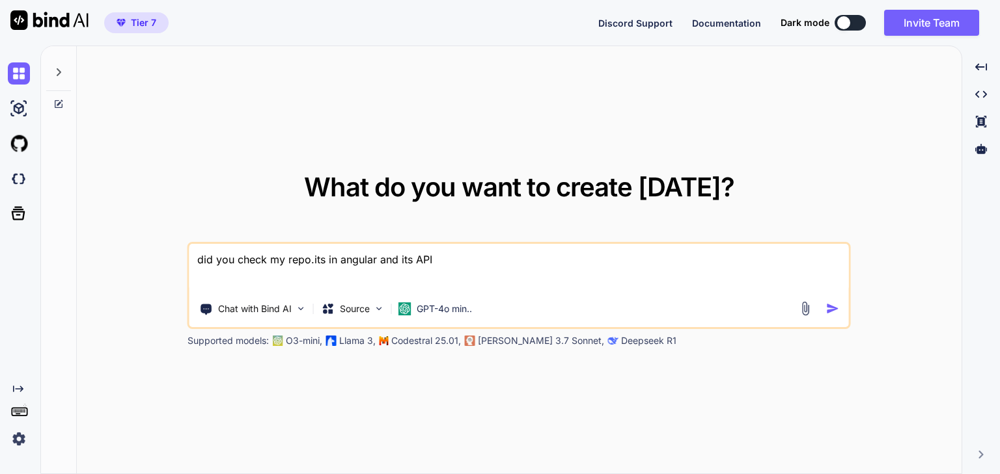
type textarea "x"
type textarea "did you check my repo.its in angular and its API i"
type textarea "x"
type textarea "did you check my repo.its in angular and its API is"
type textarea "x"
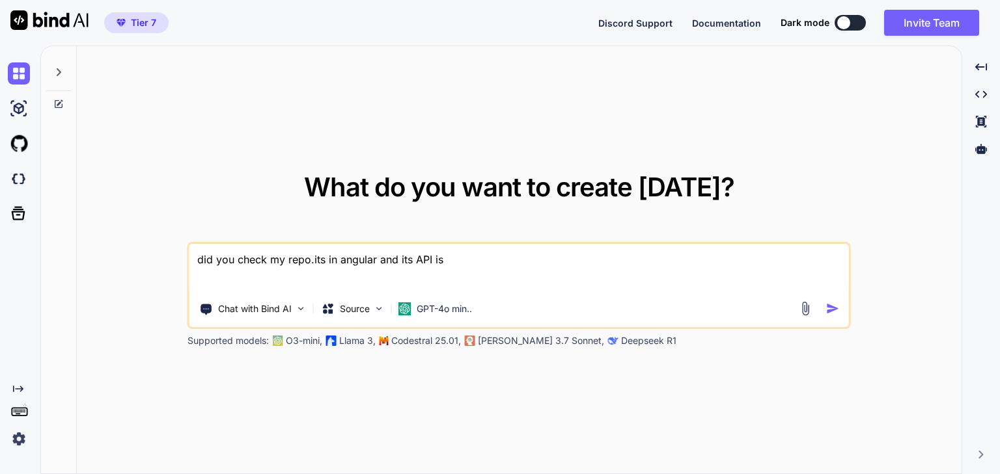
type textarea "did you check my repo.its in angular and its API is"
type textarea "x"
type textarea "did you check my repo.its in angular and its API is s"
type textarea "x"
type textarea "did you check my repo.its in angular and its API is se"
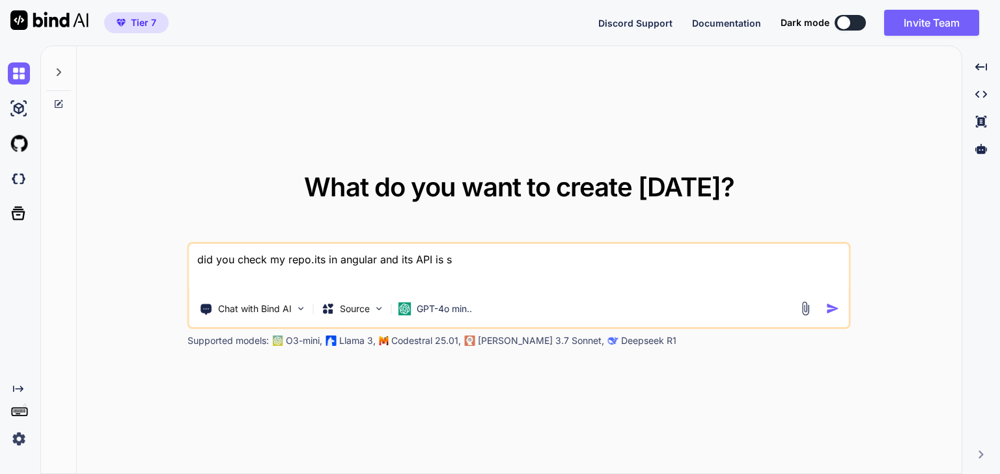
type textarea "x"
type textarea "did you check my repo.its in angular and its API is sep"
type textarea "x"
type textarea "did you check my repo.its in angular and its API is sepa"
type textarea "x"
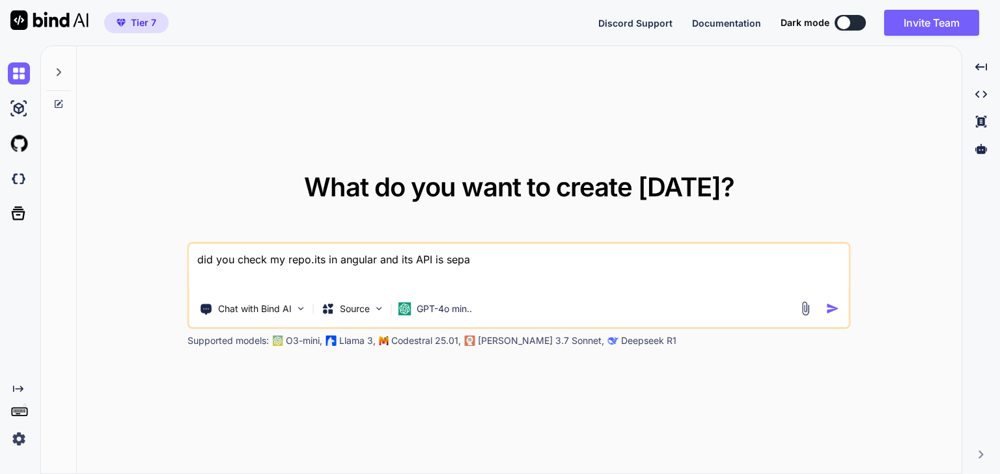
type textarea "did you check my repo.its in angular and its API is separ"
type textarea "x"
type textarea "did you check my repo.its in angular and its API is separa"
type textarea "x"
type textarea "did you check my repo.its in angular and its API is separat"
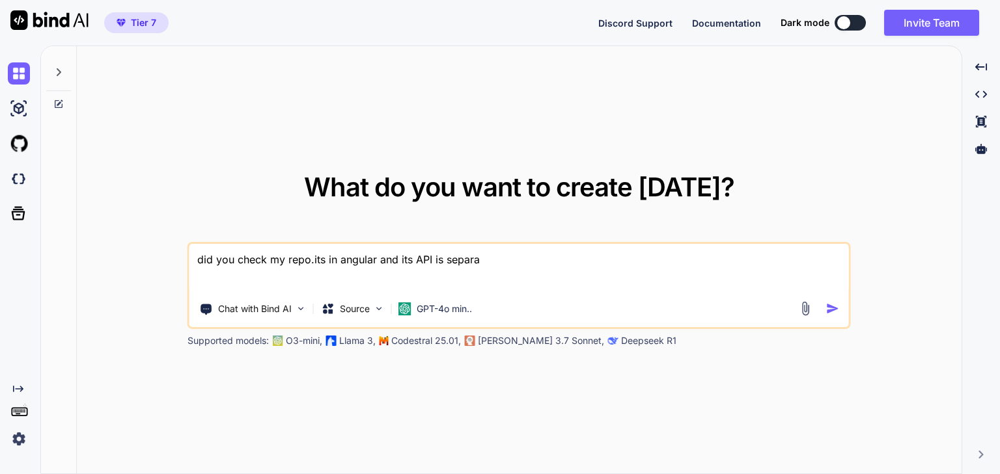
type textarea "x"
type textarea "did you check my repo.its in angular and its API is separate"
type textarea "x"
type textarea "did you check my repo.its in angular and its API is separate."
type textarea "x"
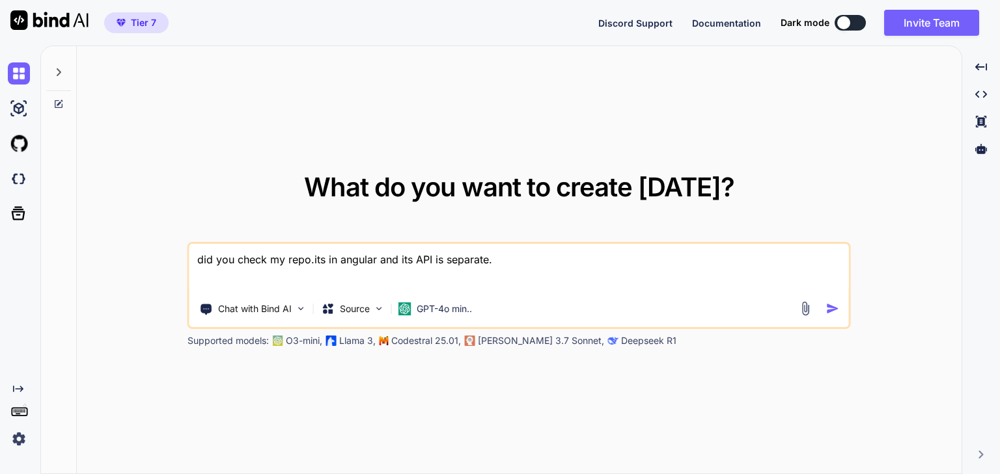
type textarea "did you check my repo.its in angular and its API is separate"
type textarea "x"
type textarea "did you check my repo.its in angular and its API is separatel"
type textarea "x"
type textarea "did you check my repo.its in angular and its API is separately"
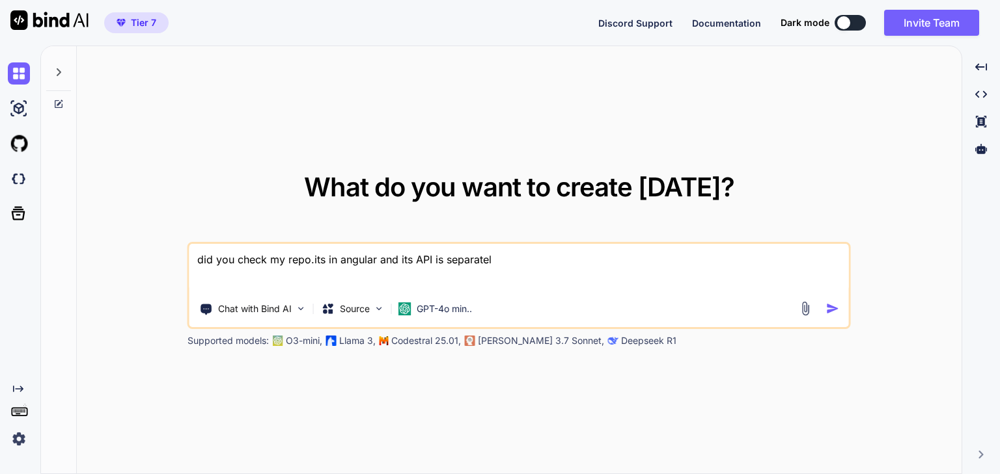
type textarea "x"
type textarea "did you check my repo.its in angular and its API is separately"
type textarea "x"
type textarea "did you check my repo.its in angular and its API is separately h"
type textarea "x"
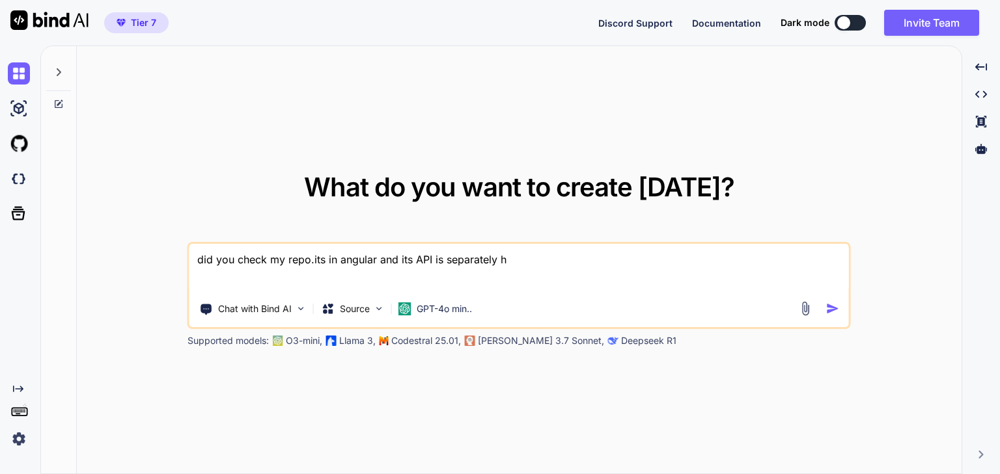
type textarea "did you check my repo.its in angular and its API is separately ha"
type textarea "x"
type textarea "did you check my repo.its in angular and its API is separately han"
type textarea "x"
type textarea "did you check my repo.its in angular and its API is separately hand"
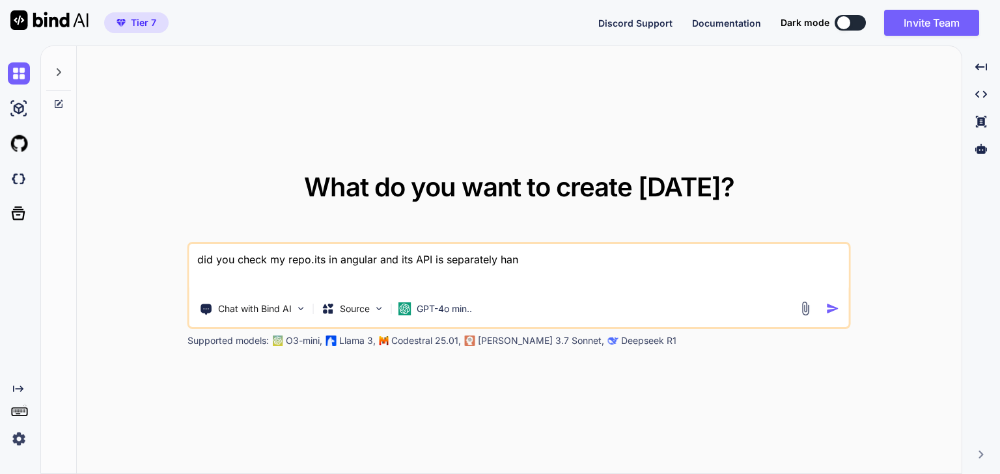
type textarea "x"
type textarea "did you check my repo.its in angular and its API is separately handl"
type textarea "x"
type textarea "did you check my repo.its in angular and its API is separately handle"
type textarea "x"
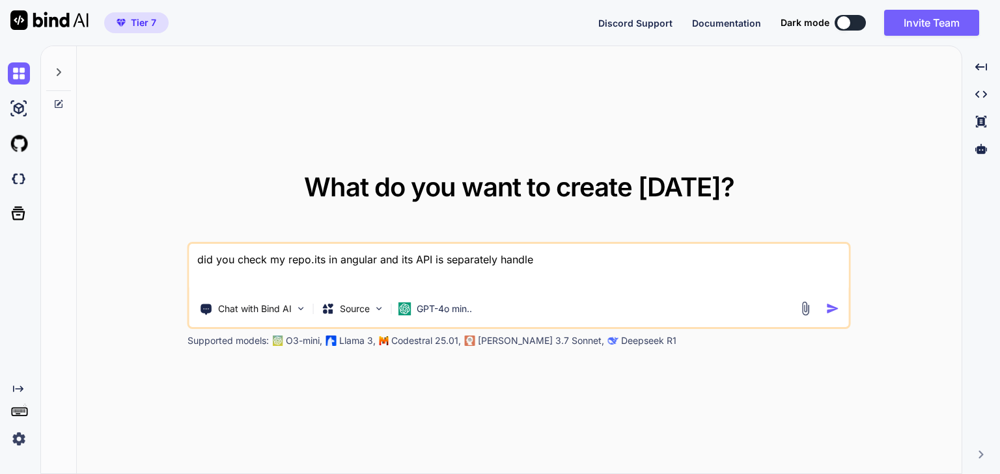
type textarea "did you check my repo.its in angular and its API is separately handled"
type textarea "x"
type textarea "did you check my repo.its in angular and its API is separately handled."
type textarea "x"
type textarea "did you check my repo.its in angular and its API is separately handled.y"
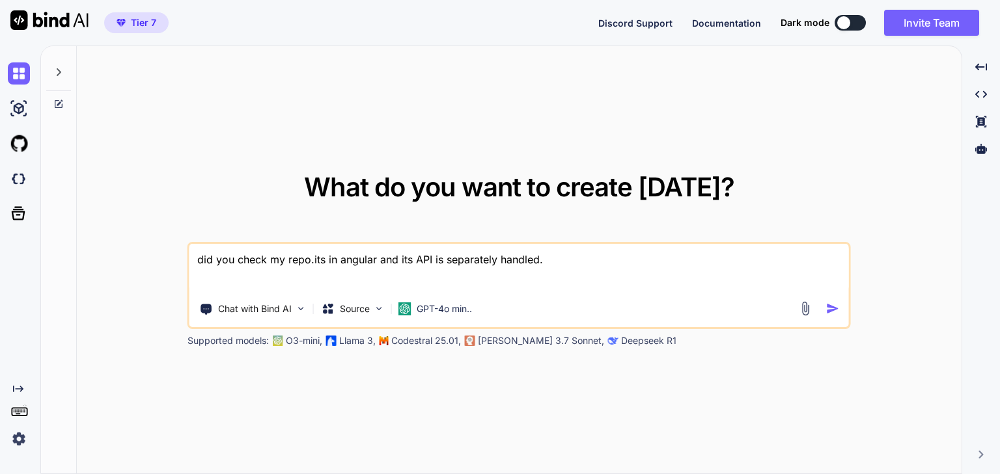
type textarea "x"
type textarea "did you check my repo.its in angular and its API is separately handled.yo"
type textarea "x"
type textarea "did you check my repo.its in angular and its API is separately handled.you"
type textarea "x"
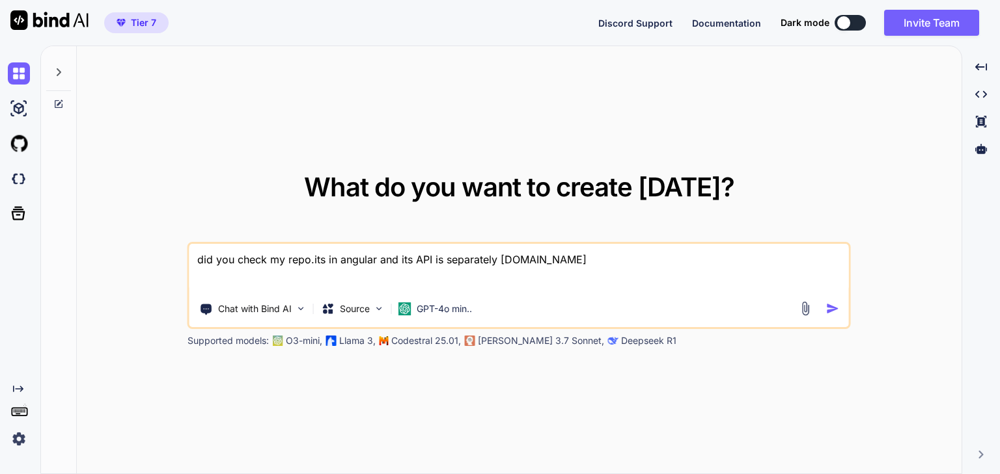
type textarea "did you check my repo.its in angular and its API is separately handled.you"
type textarea "x"
type textarea "did you check my repo.its in angular and its API is separately handled.you n"
type textarea "x"
type textarea "did you check my repo.its in angular and its API is separately handled.you ne"
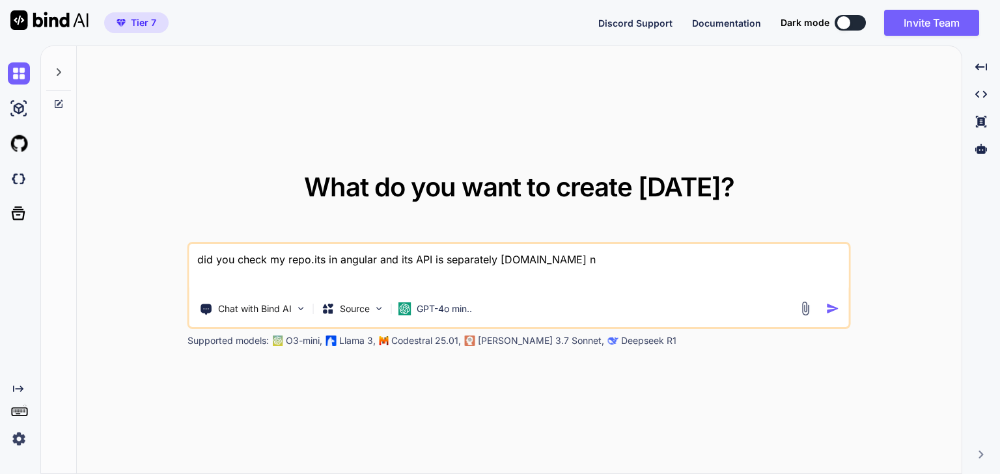
type textarea "x"
type textarea "did you check my repo.its in angular and its API is separately handled.you nee"
type textarea "x"
type textarea "did you check my repo.its in angular and its API is separately handled.you need"
type textarea "x"
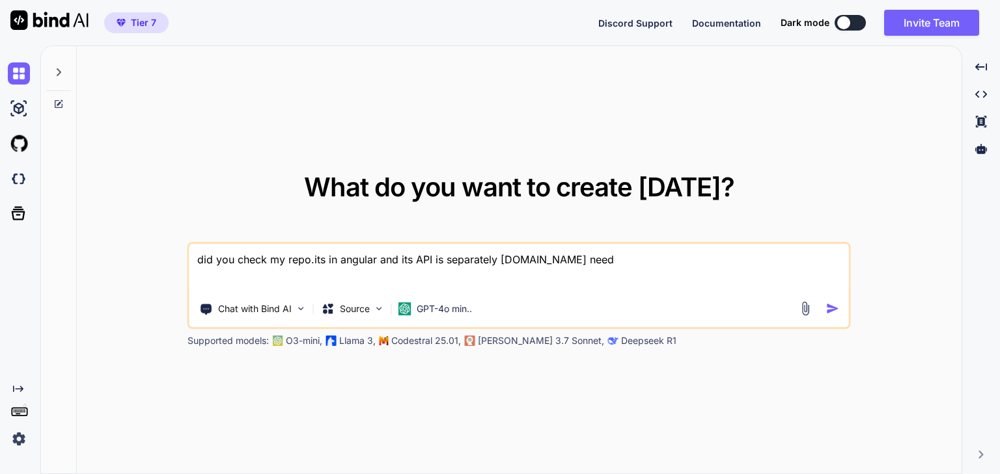
type textarea "did you check my repo.its in angular and its API is separately handled.you need"
type textarea "x"
type textarea "did you check my repo.its in angular and its API is separately handled.you need…"
type textarea "x"
type textarea "did you check my repo.its in angular and its API is separately handled.you need…"
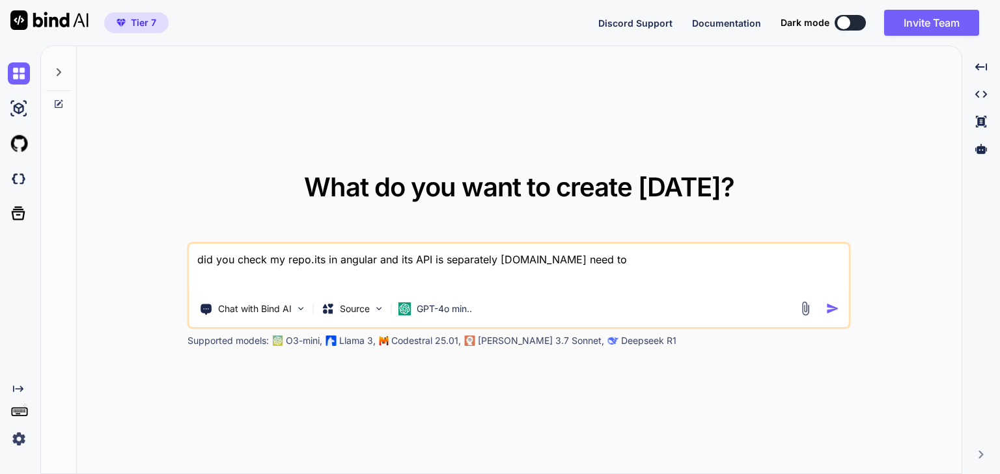
type textarea "x"
type textarea "did you check my repo.its in angular and its API is separately handled.you need…"
type textarea "x"
type textarea "did you check my repo.its in angular and its API is separately handled.you need…"
type textarea "x"
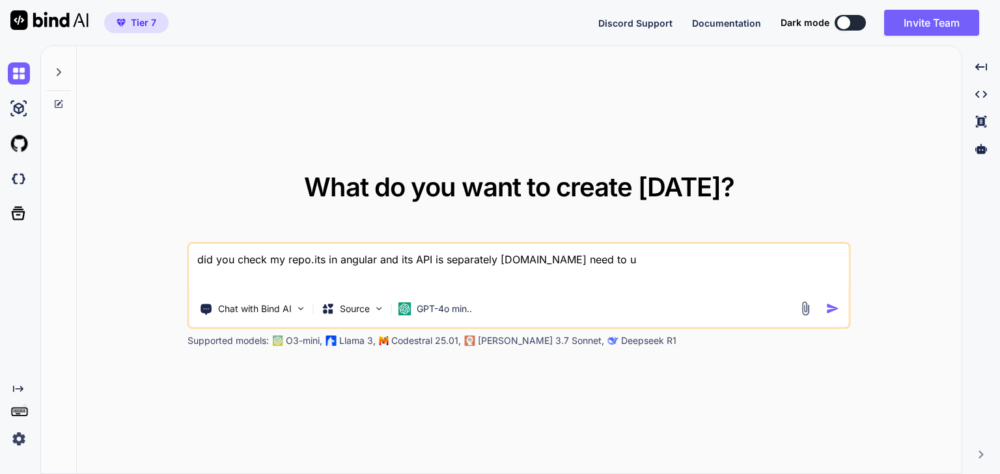
type textarea "did you check my repo.its in angular and its API is separately handled.you need…"
type textarea "x"
type textarea "did you check my repo.its in angular and its API is separately handled.you need…"
type textarea "x"
type textarea "did you check my repo.its in angular and its API is separately handled.you need…"
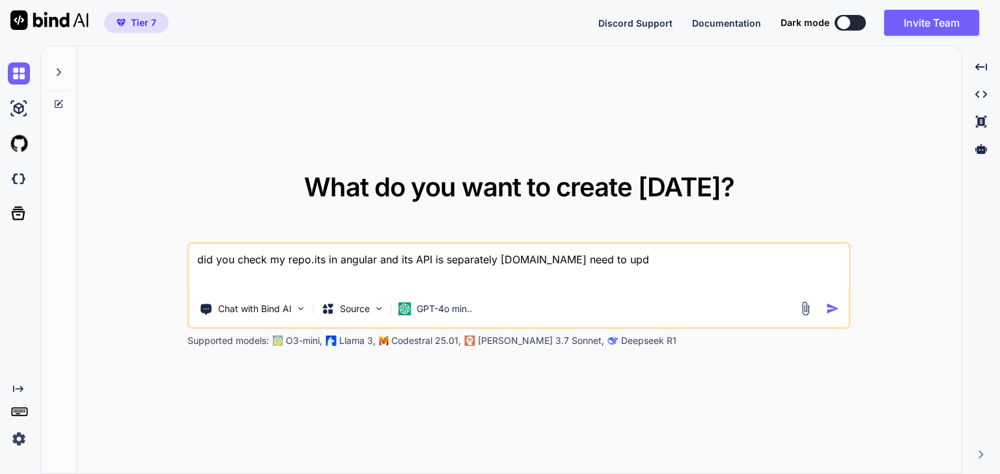
type textarea "x"
type textarea "did you check my repo.its in angular and its API is separately handled.you need…"
type textarea "x"
type textarea "did you check my repo.its in angular and its API is separately handled.you need…"
type textarea "x"
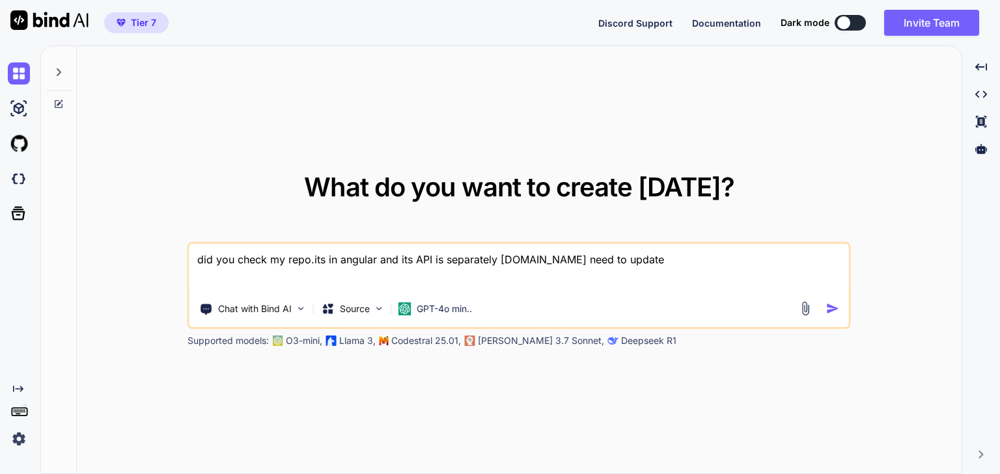
type textarea "did you check my repo.its in angular and its API is separately handled.you need…"
type textarea "x"
type textarea "did you check my repo.its in angular and its API is separately handled.you need…"
type textarea "x"
type textarea "did you check my repo.its in angular and its API is separately handled.you need…"
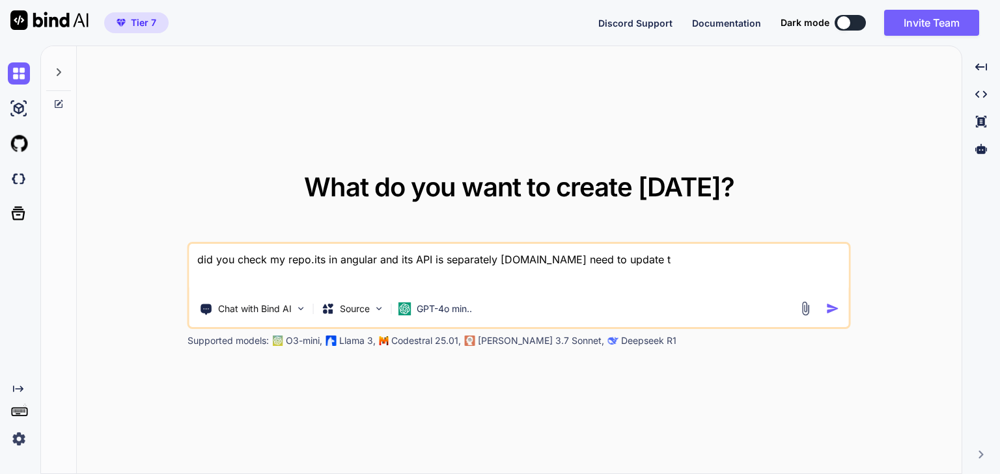
type textarea "x"
type textarea "did you check my repo.its in angular and its API is separately handled.you need…"
type textarea "x"
type textarea "did you check my repo.its in angular and its API is separately handled.you need…"
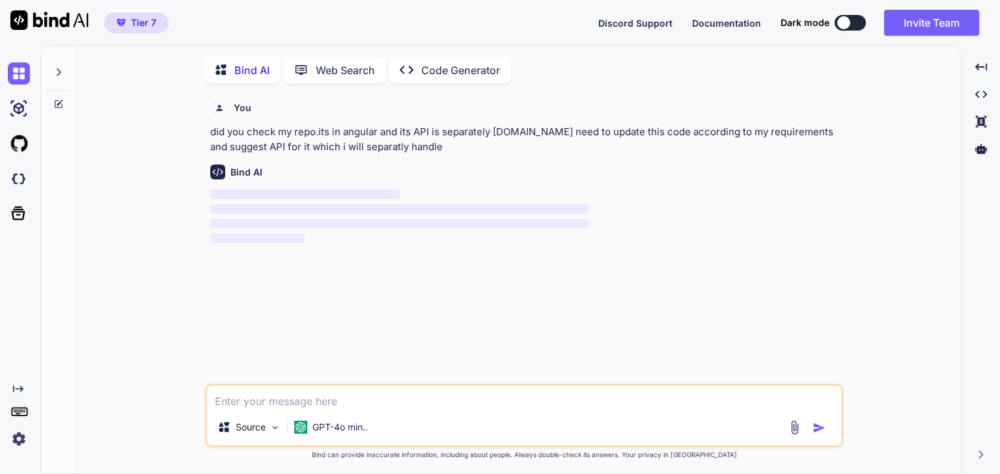
scroll to position [5, 0]
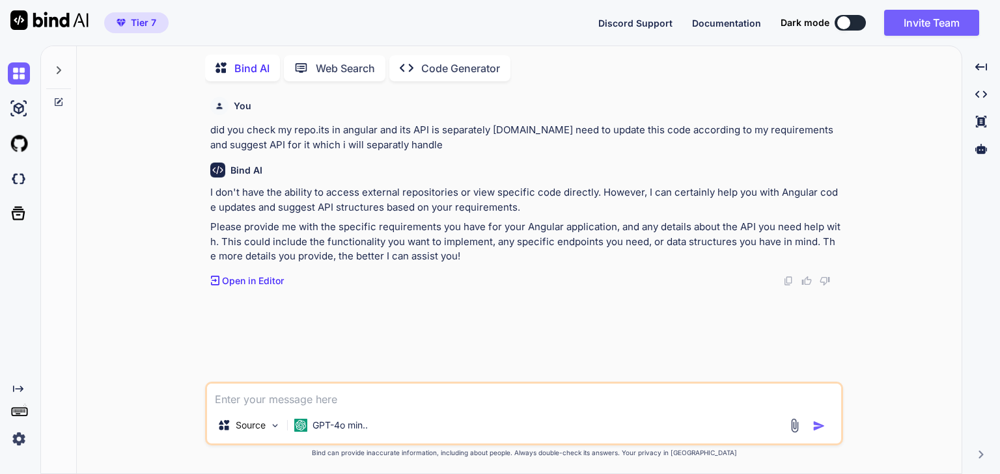
click at [254, 281] on p "Open in Editor" at bounding box center [253, 281] width 62 height 13
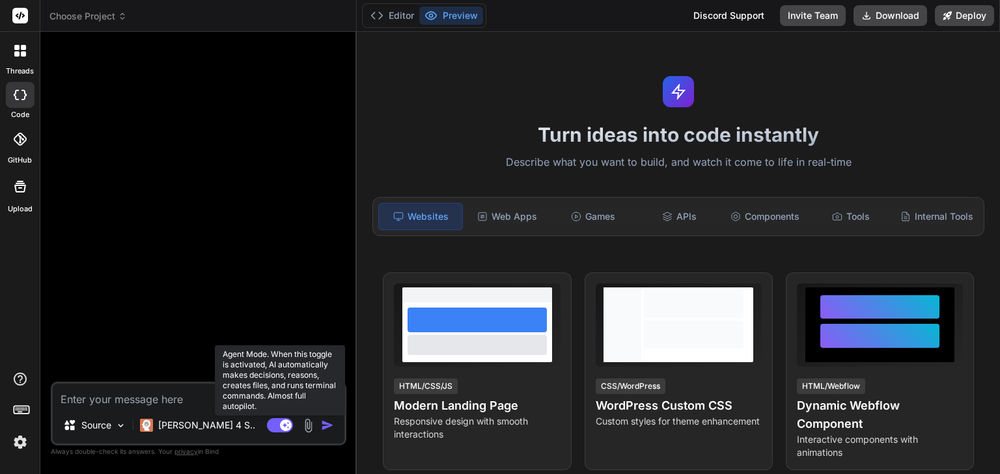
click at [275, 432] on rect at bounding box center [280, 425] width 26 height 14
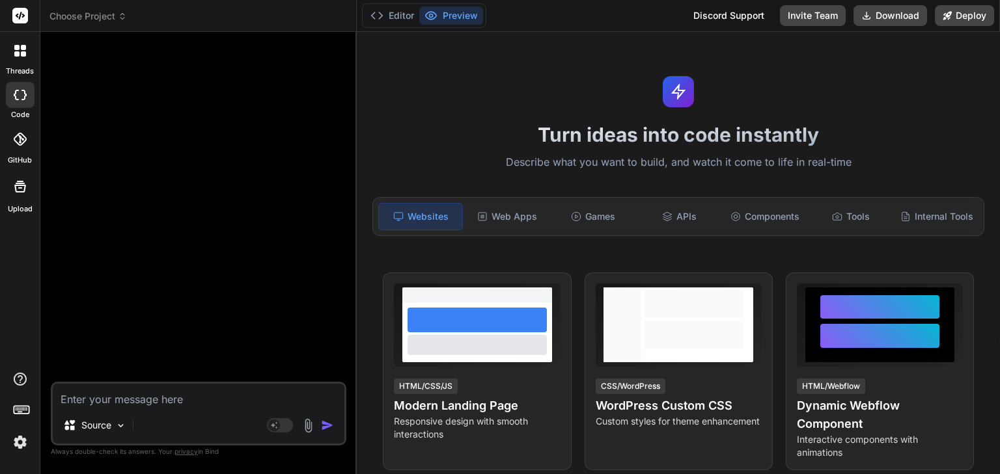
click at [25, 144] on icon at bounding box center [20, 139] width 13 height 13
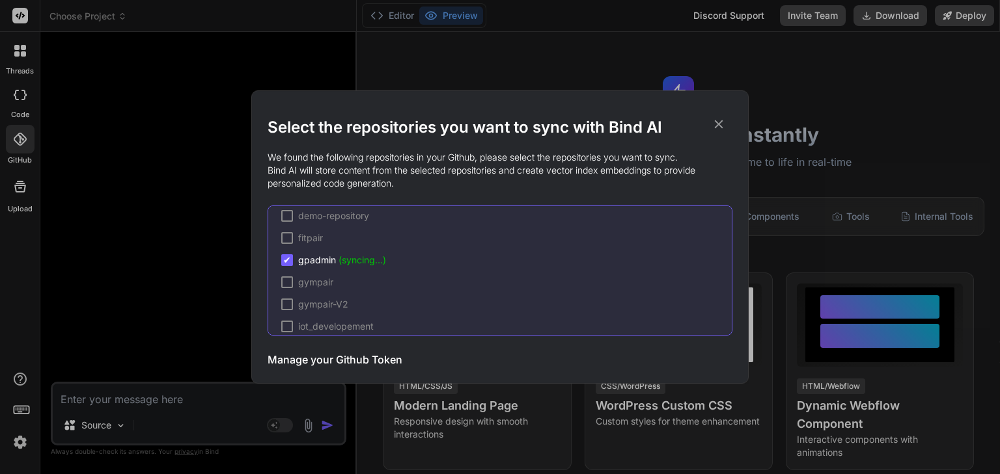
scroll to position [409, 0]
click at [719, 128] on icon at bounding box center [718, 124] width 14 height 14
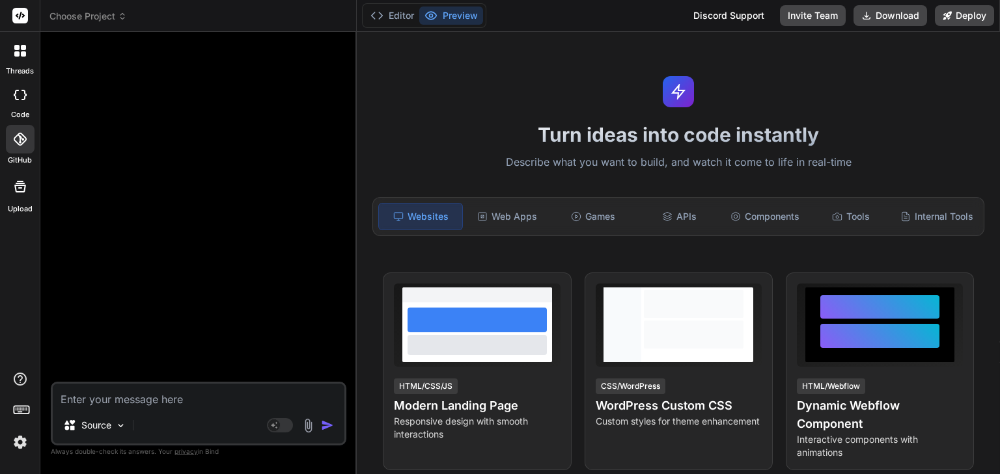
click at [727, 14] on div "Discord Support" at bounding box center [728, 15] width 87 height 21
click at [20, 197] on div at bounding box center [20, 186] width 31 height 31
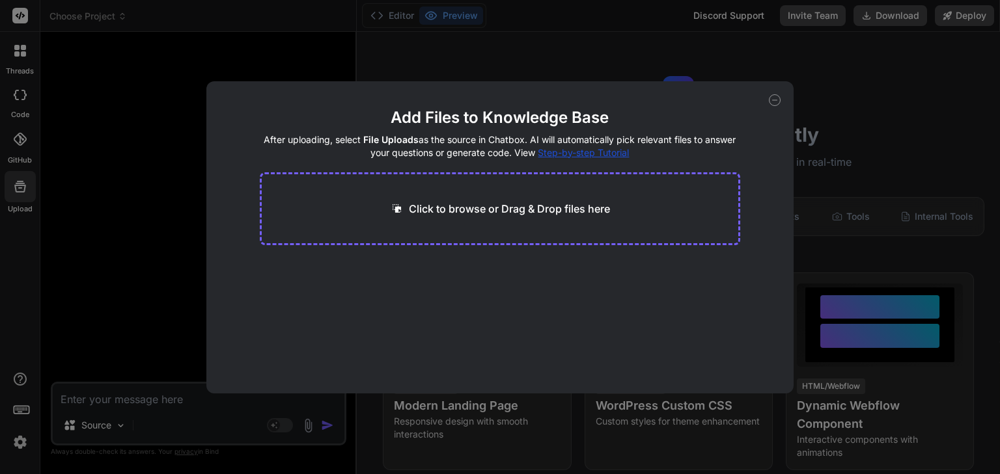
click at [771, 104] on icon at bounding box center [775, 100] width 12 height 12
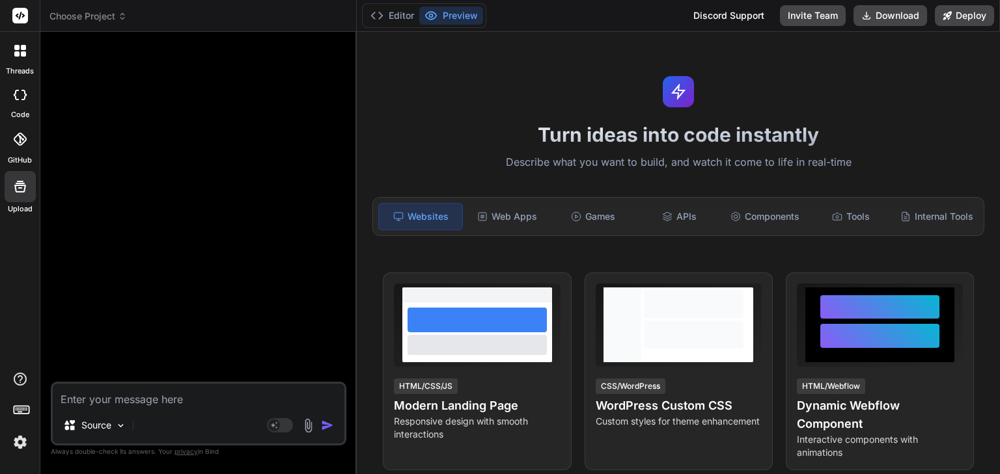
click at [22, 190] on icon at bounding box center [20, 187] width 16 height 16
type textarea "x"
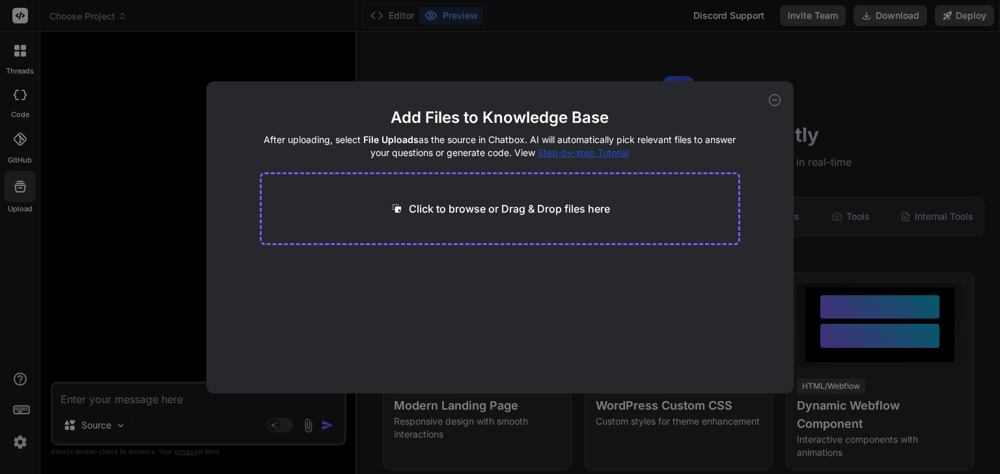
click at [502, 214] on p "Click to browse or Drag & Drop files here" at bounding box center [509, 209] width 201 height 16
type input "C:\fakepath\.gitignore"
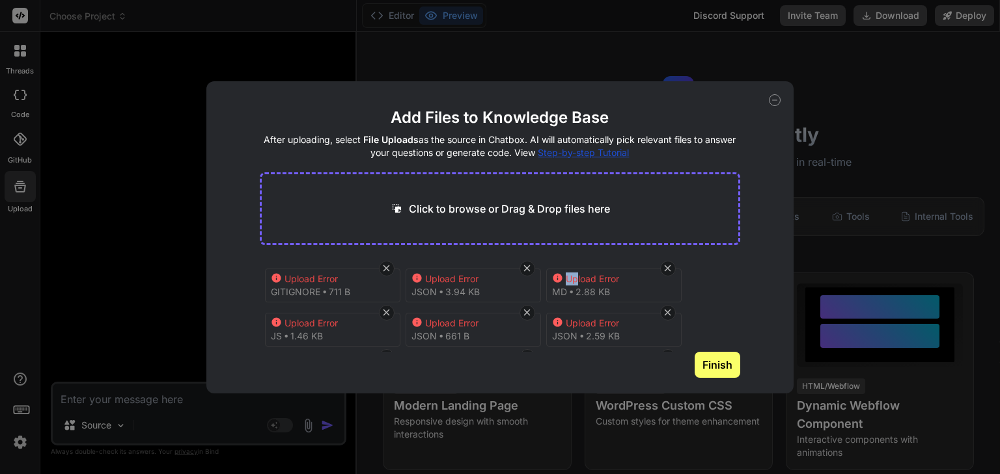
drag, startPoint x: 575, startPoint y: 282, endPoint x: 556, endPoint y: 274, distance: 20.1
click at [556, 274] on div "Upload Error" at bounding box center [611, 279] width 118 height 13
click at [556, 274] on icon at bounding box center [557, 277] width 9 height 9
click at [605, 153] on span "Step-by-step Tutorial" at bounding box center [583, 152] width 91 height 11
click at [773, 100] on icon at bounding box center [774, 100] width 5 height 0
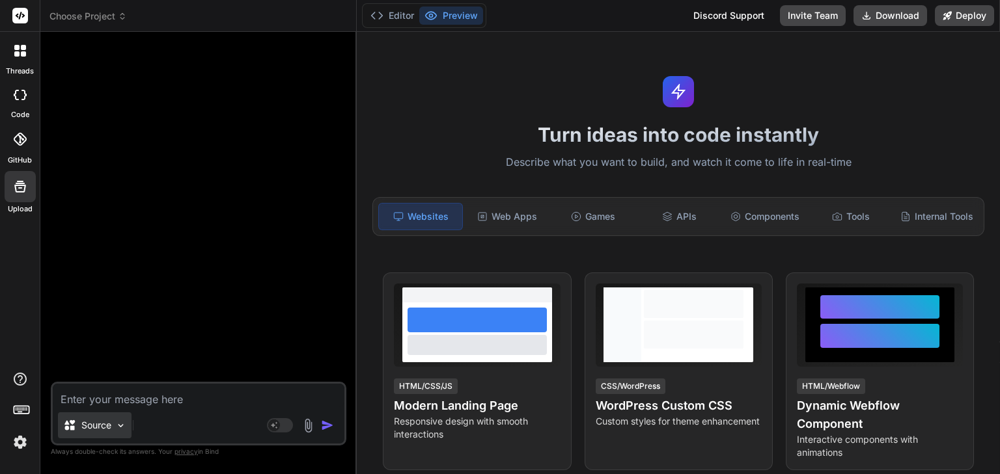
click at [120, 422] on img at bounding box center [120, 425] width 11 height 11
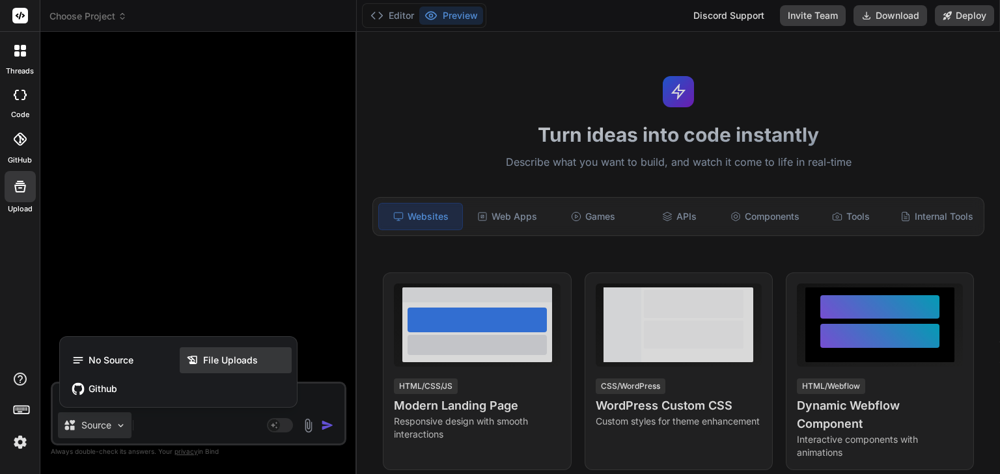
click at [227, 368] on div "File Uploads" at bounding box center [236, 361] width 112 height 26
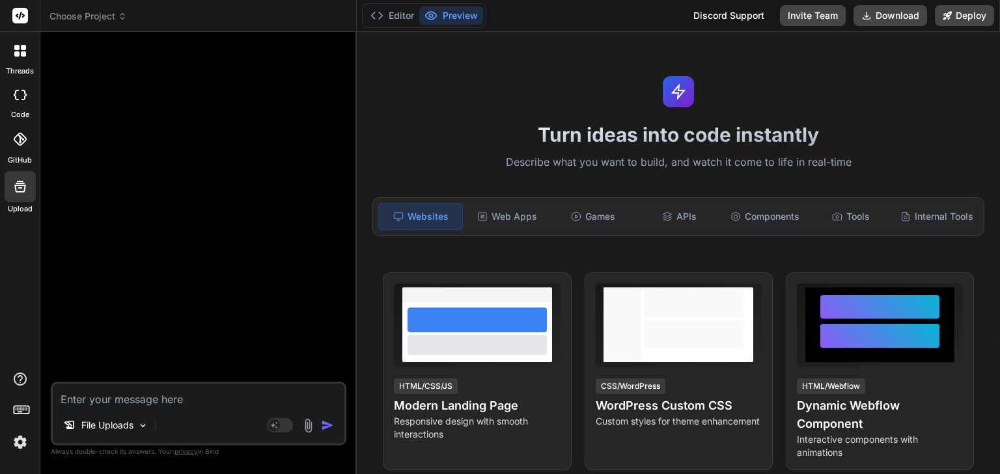
click at [18, 191] on icon at bounding box center [20, 187] width 16 height 16
type textarea "x"
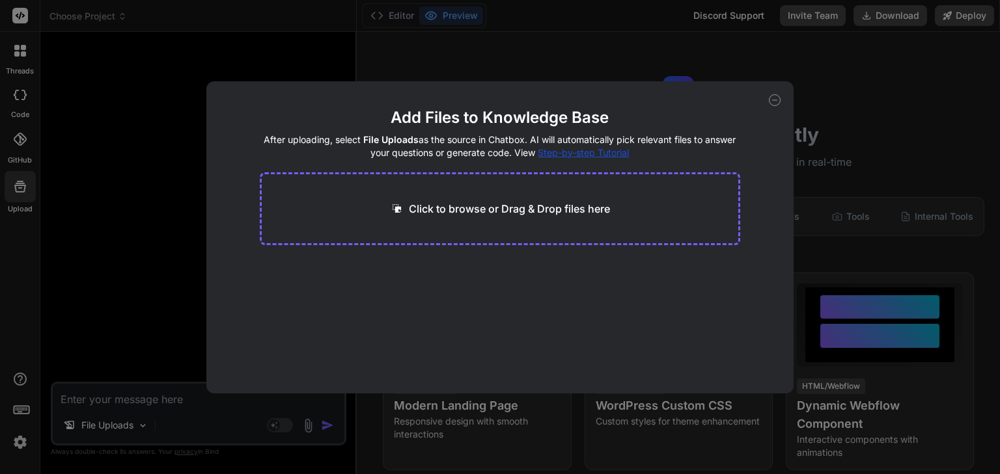
click at [556, 218] on div "Click to browse or Drag & Drop files here" at bounding box center [500, 208] width 481 height 73
click at [446, 206] on p "Click to browse or Drag & Drop files here" at bounding box center [509, 209] width 201 height 16
type input "C:\fakepath\.gitignore"
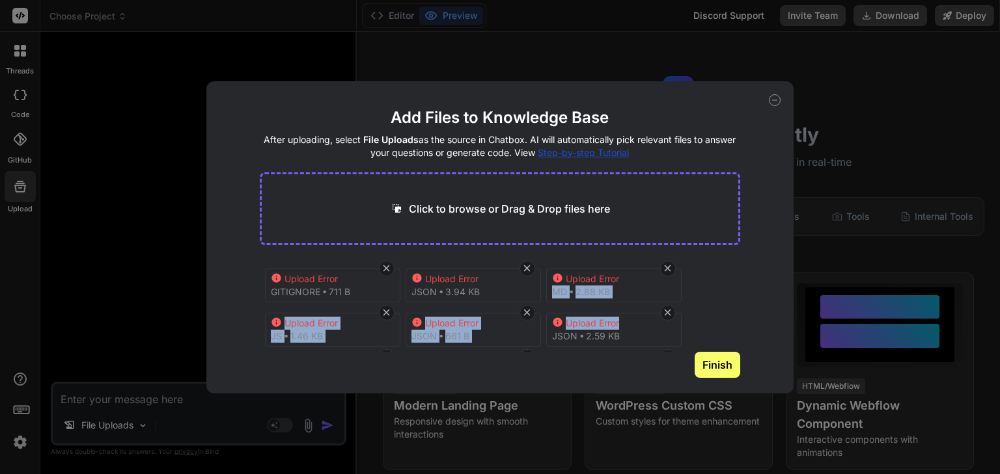
drag, startPoint x: 740, startPoint y: 282, endPoint x: 737, endPoint y: 343, distance: 61.3
click at [737, 343] on div "Upload Error gitignore 711 B Upload Error json 3.94 KB Upload Error md 2.88 KB …" at bounding box center [500, 305] width 481 height 94
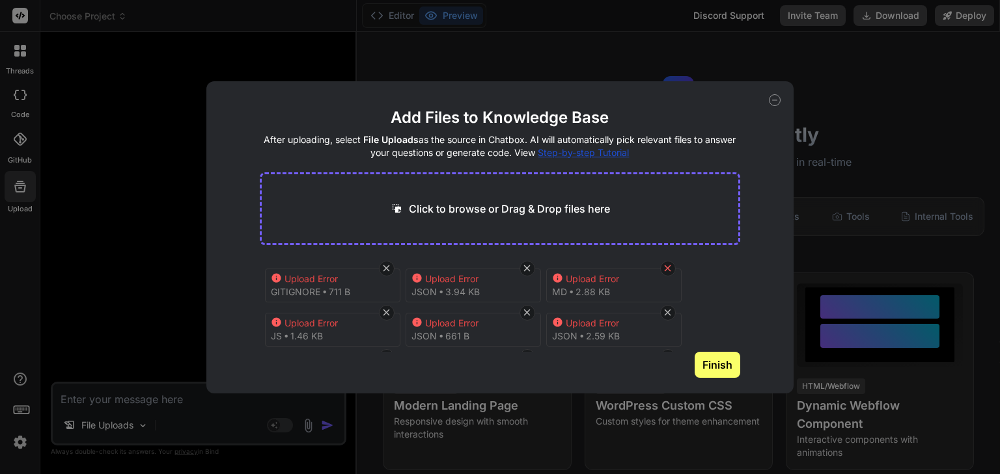
click at [668, 273] on icon at bounding box center [667, 268] width 11 height 11
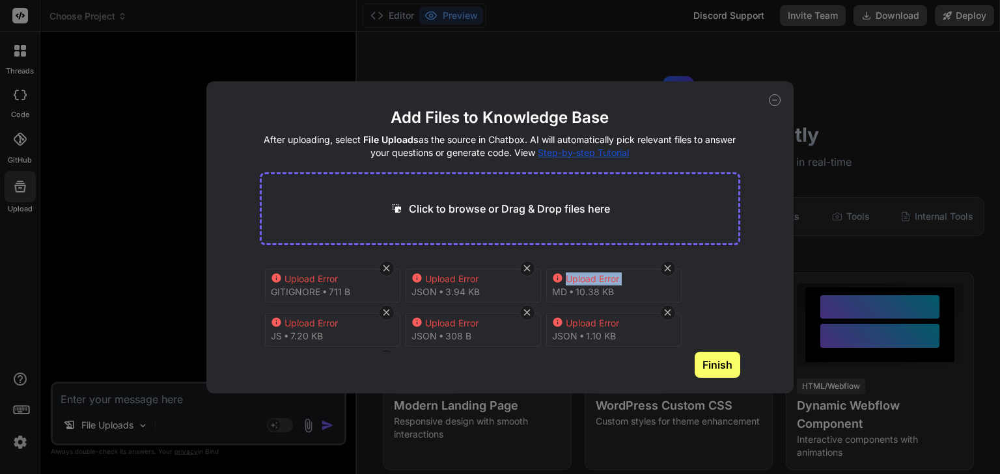
click at [668, 273] on icon at bounding box center [667, 268] width 11 height 11
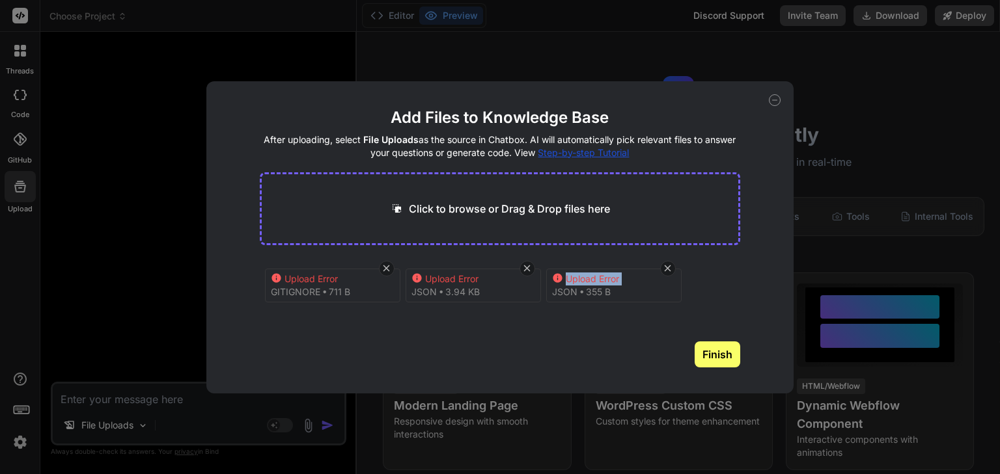
click at [668, 273] on icon at bounding box center [667, 268] width 11 height 11
click at [668, 273] on div "Upload Error gitignore 711 B Upload Error json 3.94 KB" at bounding box center [500, 299] width 481 height 83
click at [523, 264] on icon at bounding box center [526, 268] width 11 height 11
click at [385, 270] on icon at bounding box center [386, 269] width 7 height 7
type textarea "x"
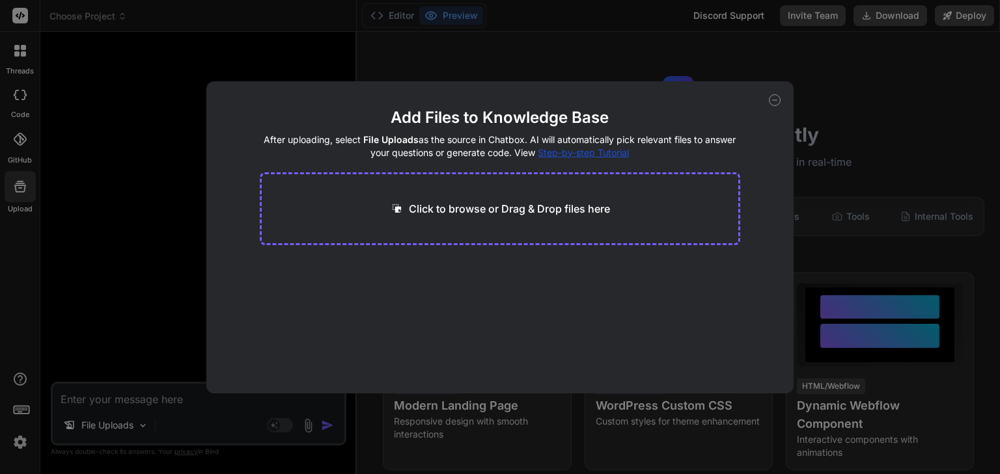
click at [470, 206] on p "Click to browse or Drag & Drop files here" at bounding box center [509, 209] width 201 height 16
type textarea "x"
